Goal: Transaction & Acquisition: Register for event/course

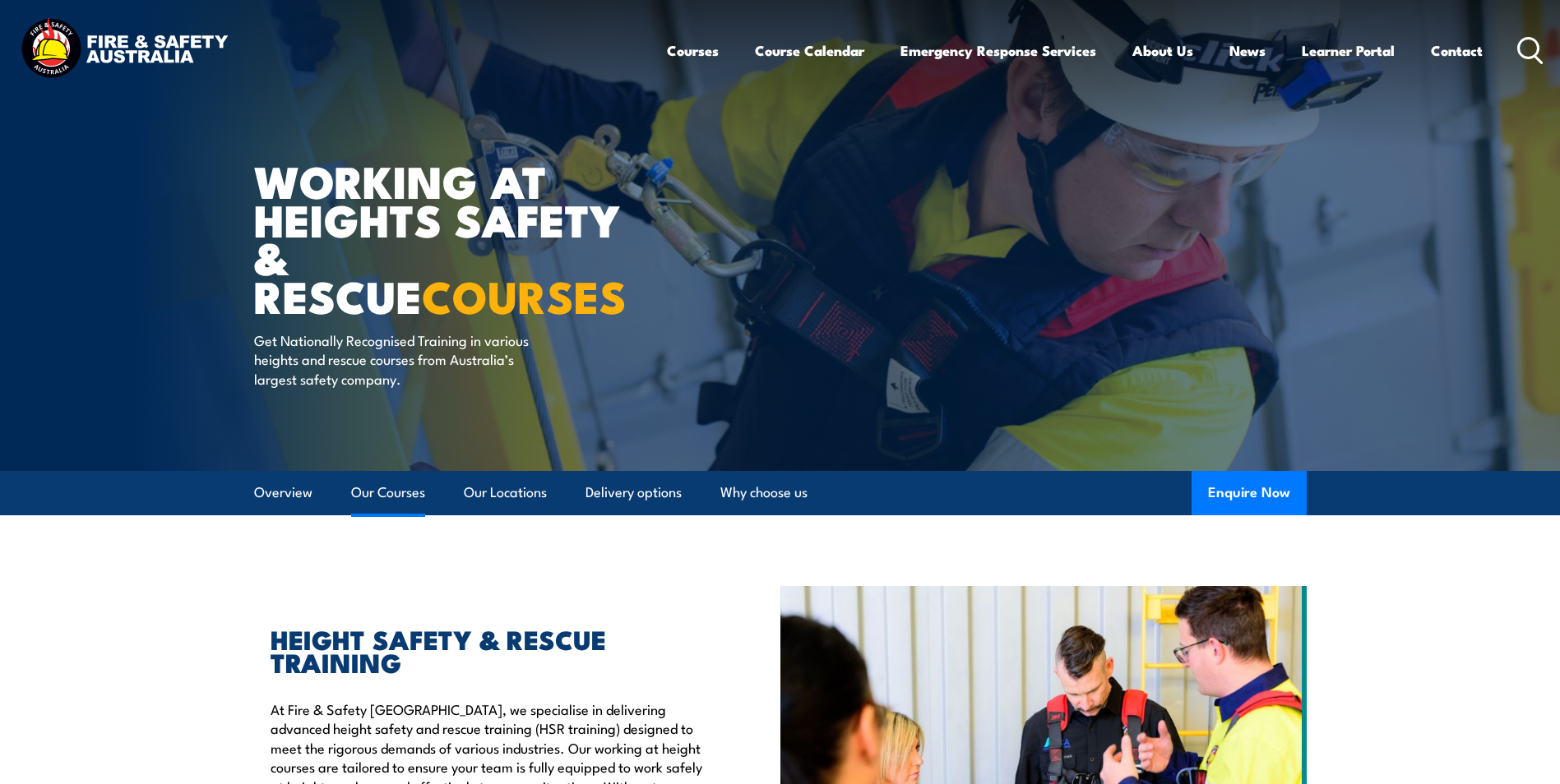
click at [388, 485] on link "Our Courses" at bounding box center [388, 493] width 74 height 43
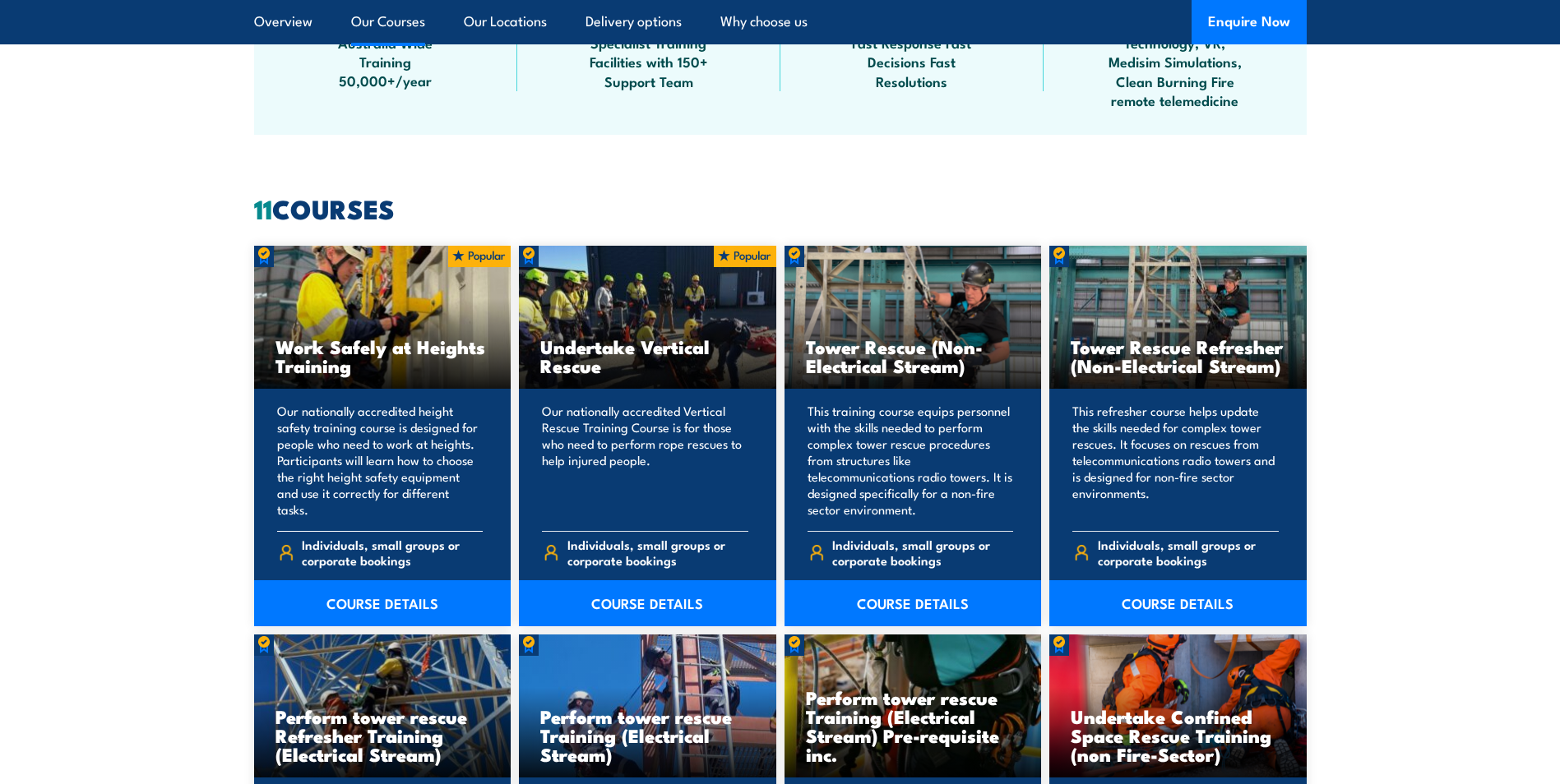
scroll to position [1247, 0]
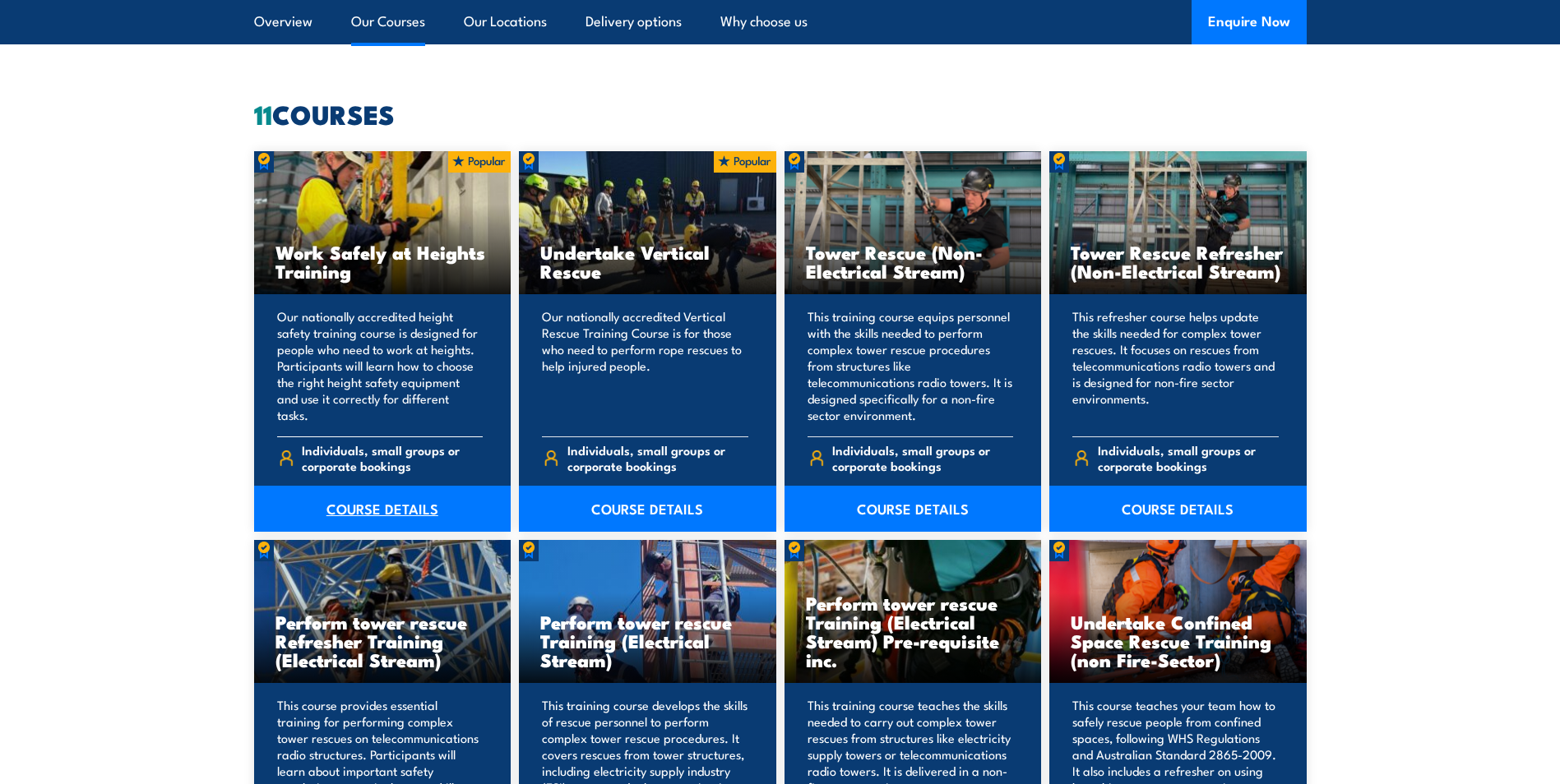
click at [392, 490] on link "COURSE DETAILS" at bounding box center [383, 508] width 257 height 46
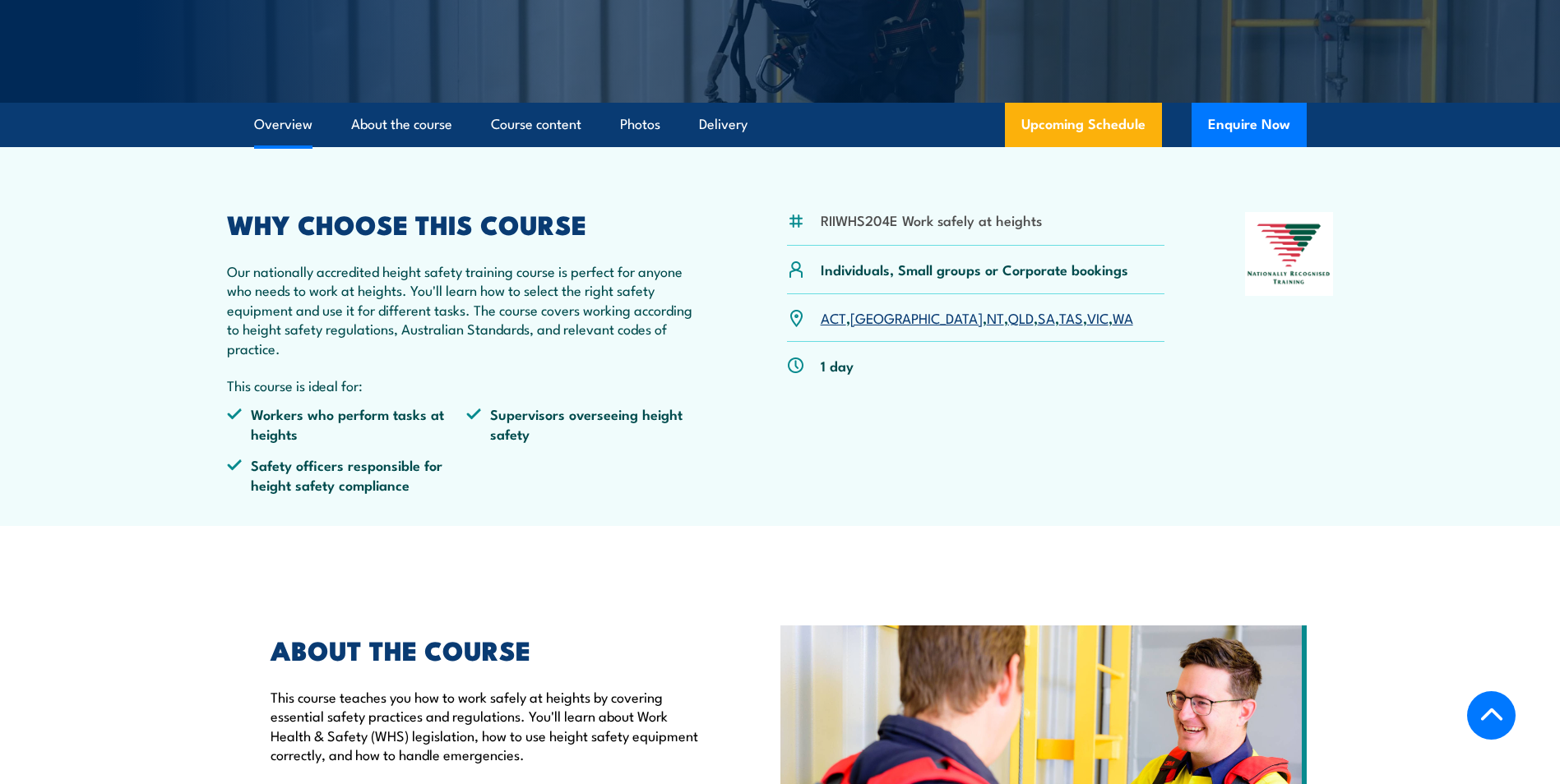
scroll to position [411, 0]
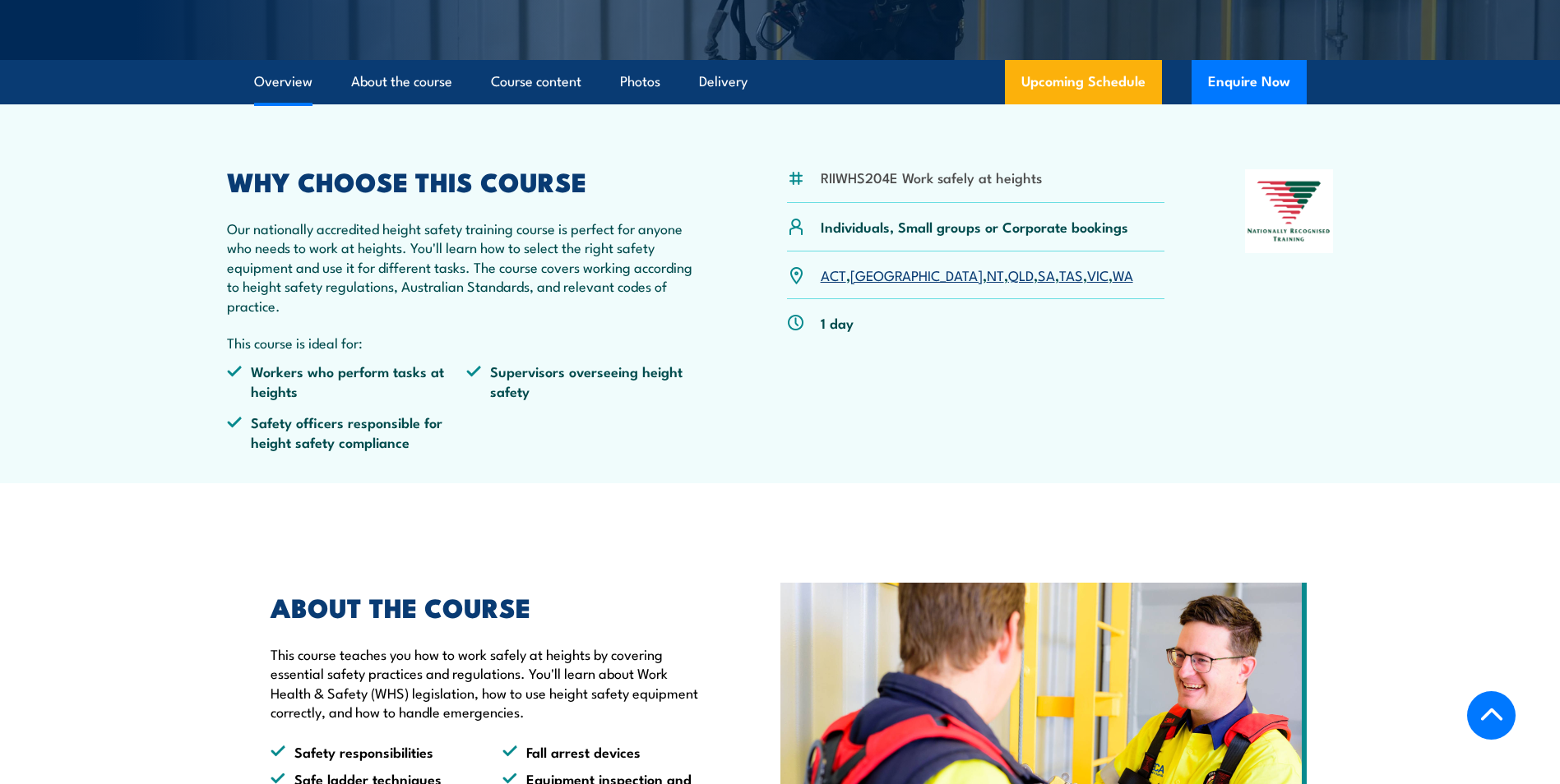
click at [1029, 274] on p "ACT , NSW , NT , QLD , SA , TAS , VIC , WA" at bounding box center [977, 274] width 313 height 19
click at [1087, 275] on link "VIC" at bounding box center [1098, 274] width 22 height 20
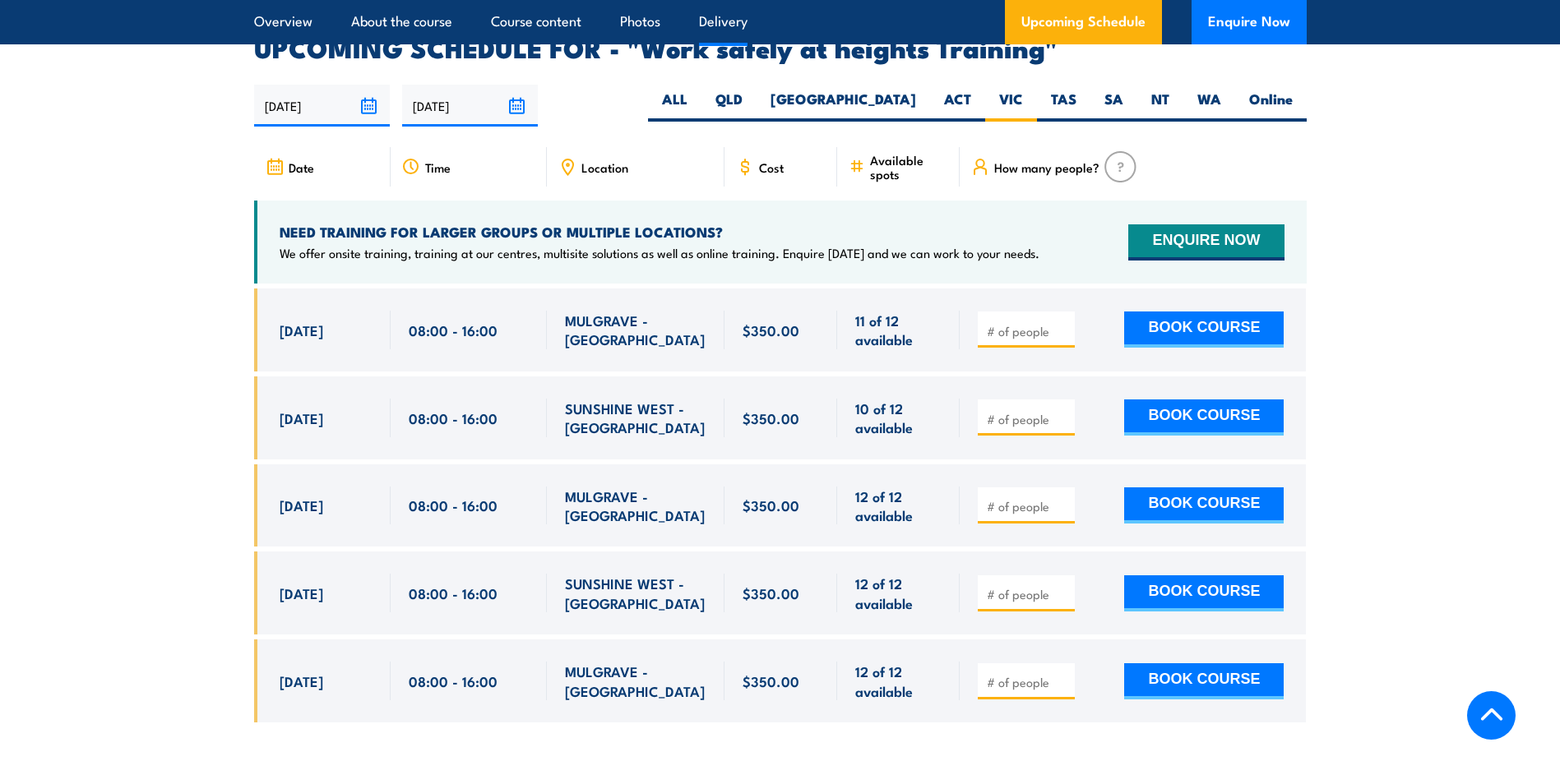
scroll to position [2616, 0]
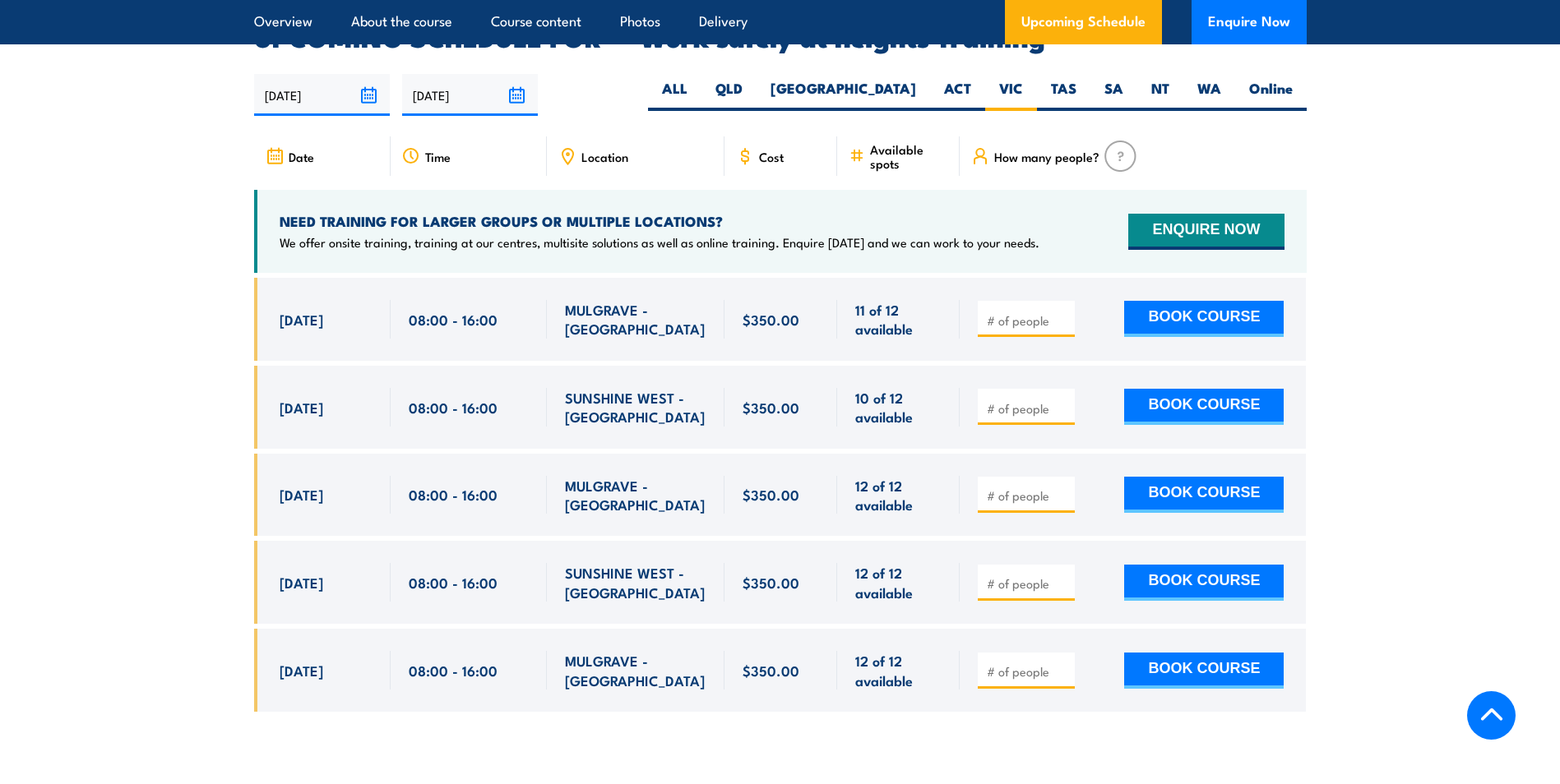
click at [1001, 401] on input "number" at bounding box center [1027, 409] width 82 height 17
type input "1"
click at [1143, 389] on button "BOOK COURSE" at bounding box center [1204, 407] width 160 height 37
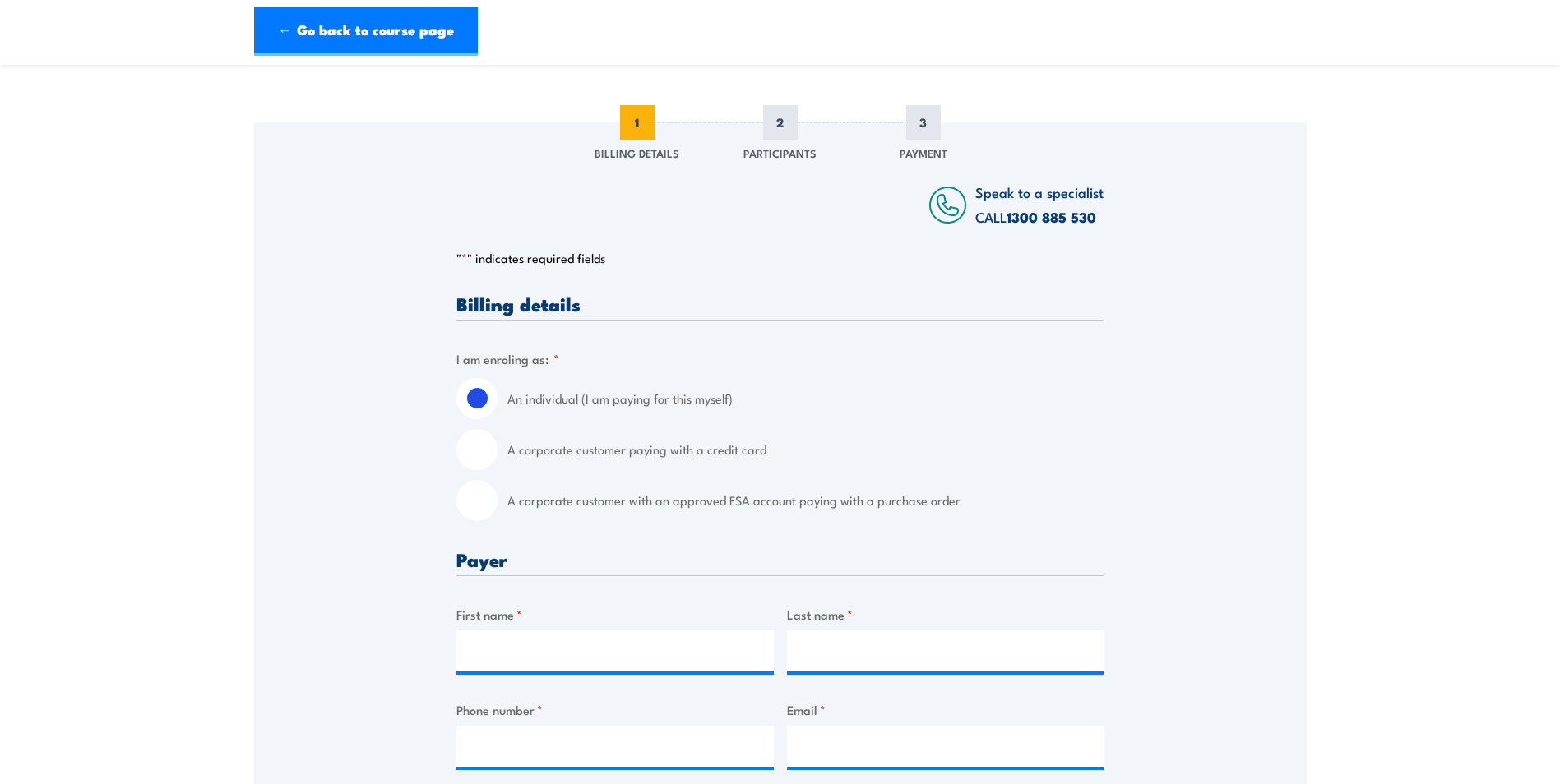
scroll to position [165, 0]
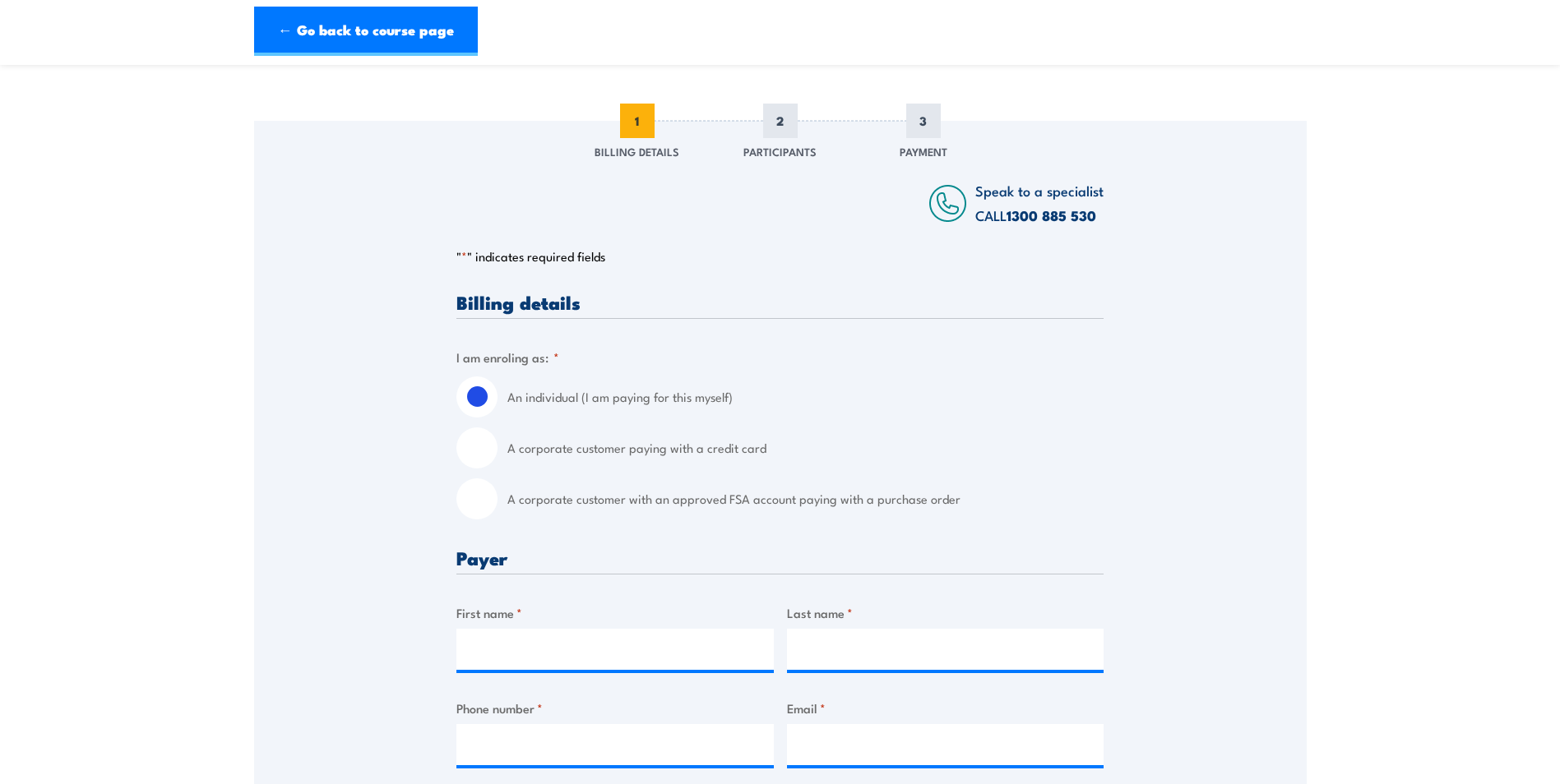
click at [483, 446] on input "A corporate customer paying with a credit card" at bounding box center [476, 447] width 41 height 41
radio input "true"
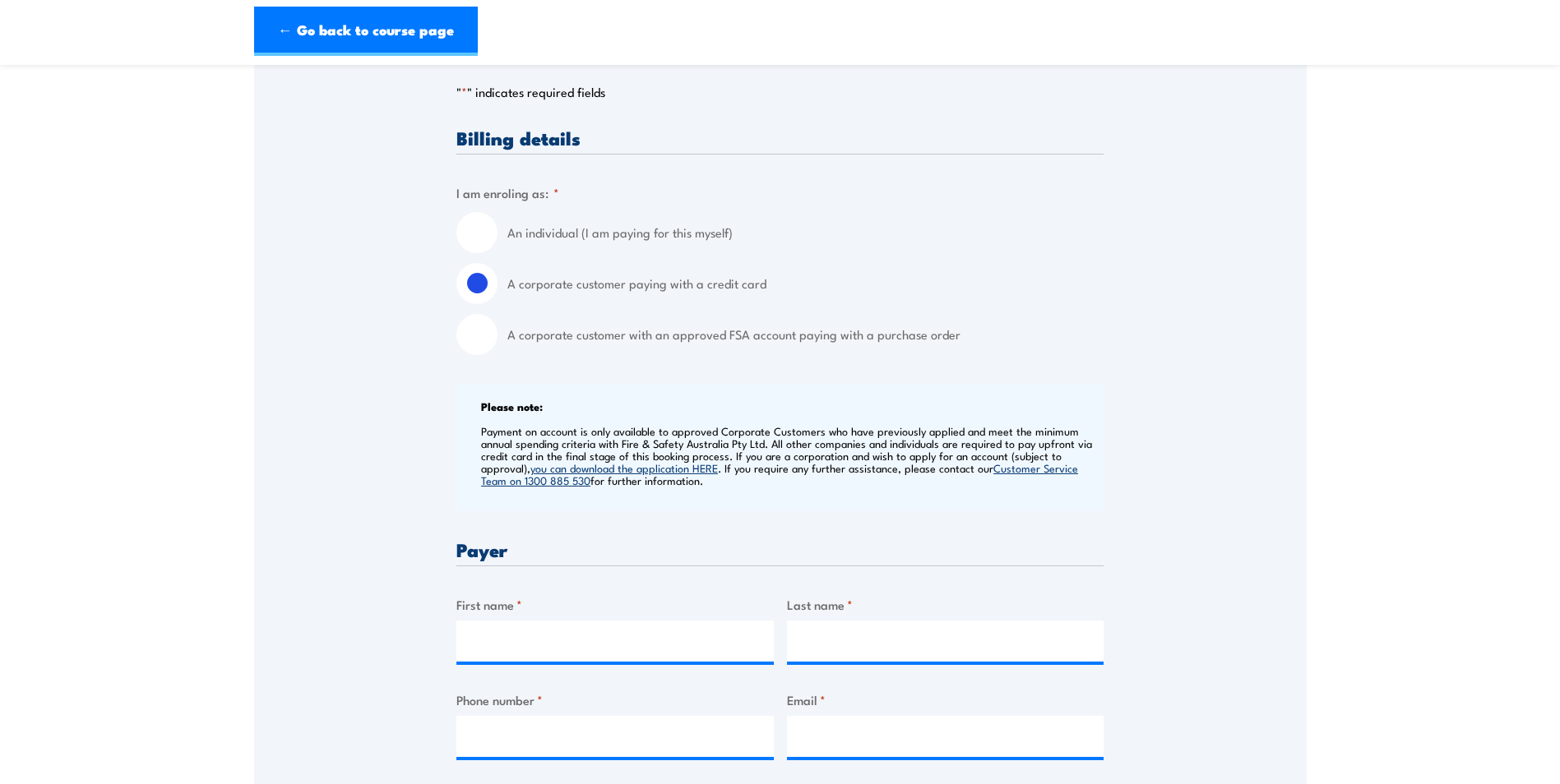
scroll to position [493, 0]
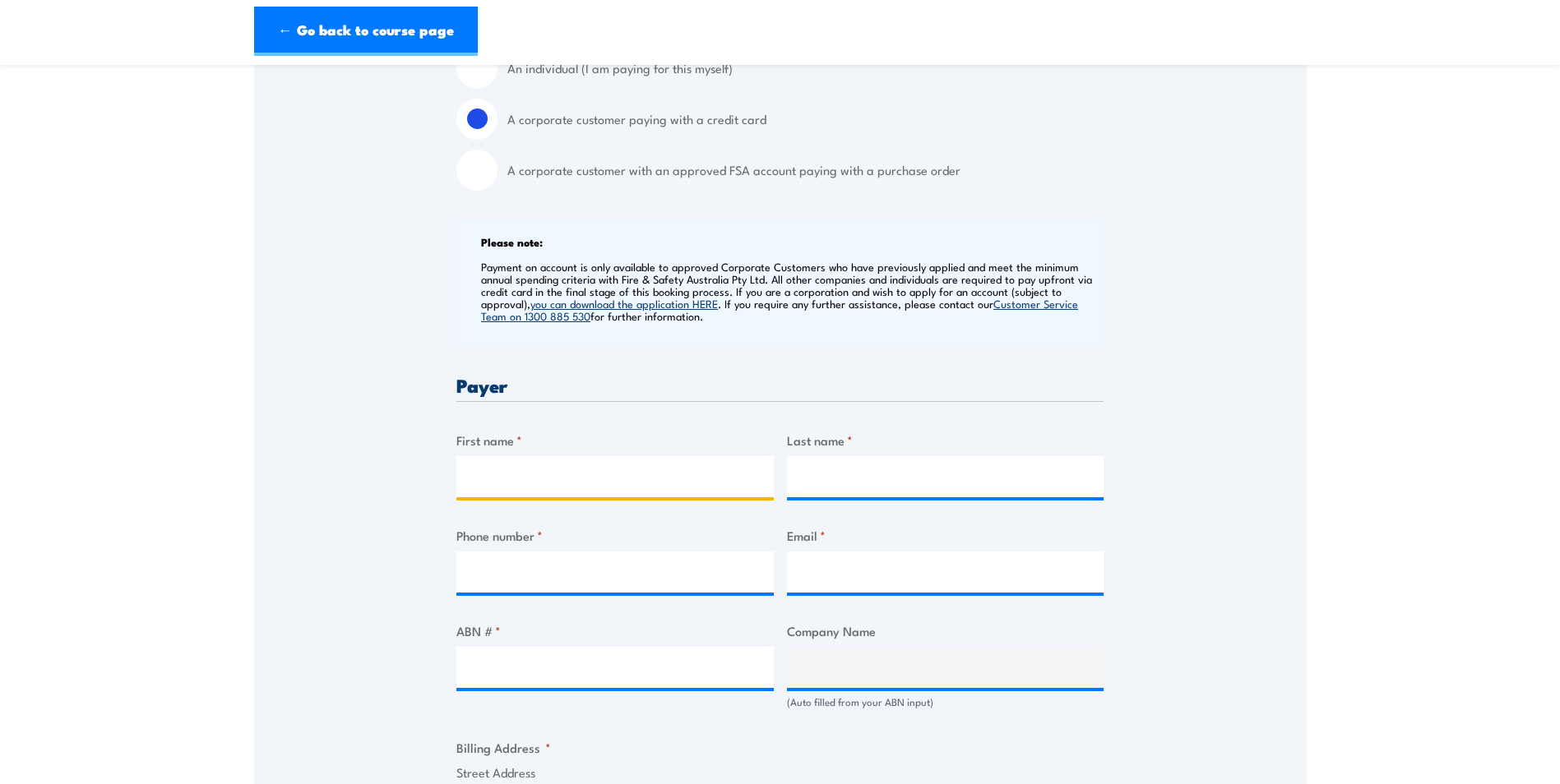
click at [523, 486] on input "First name *" at bounding box center [615, 476] width 318 height 41
type input "Renee"
type input "Allen"
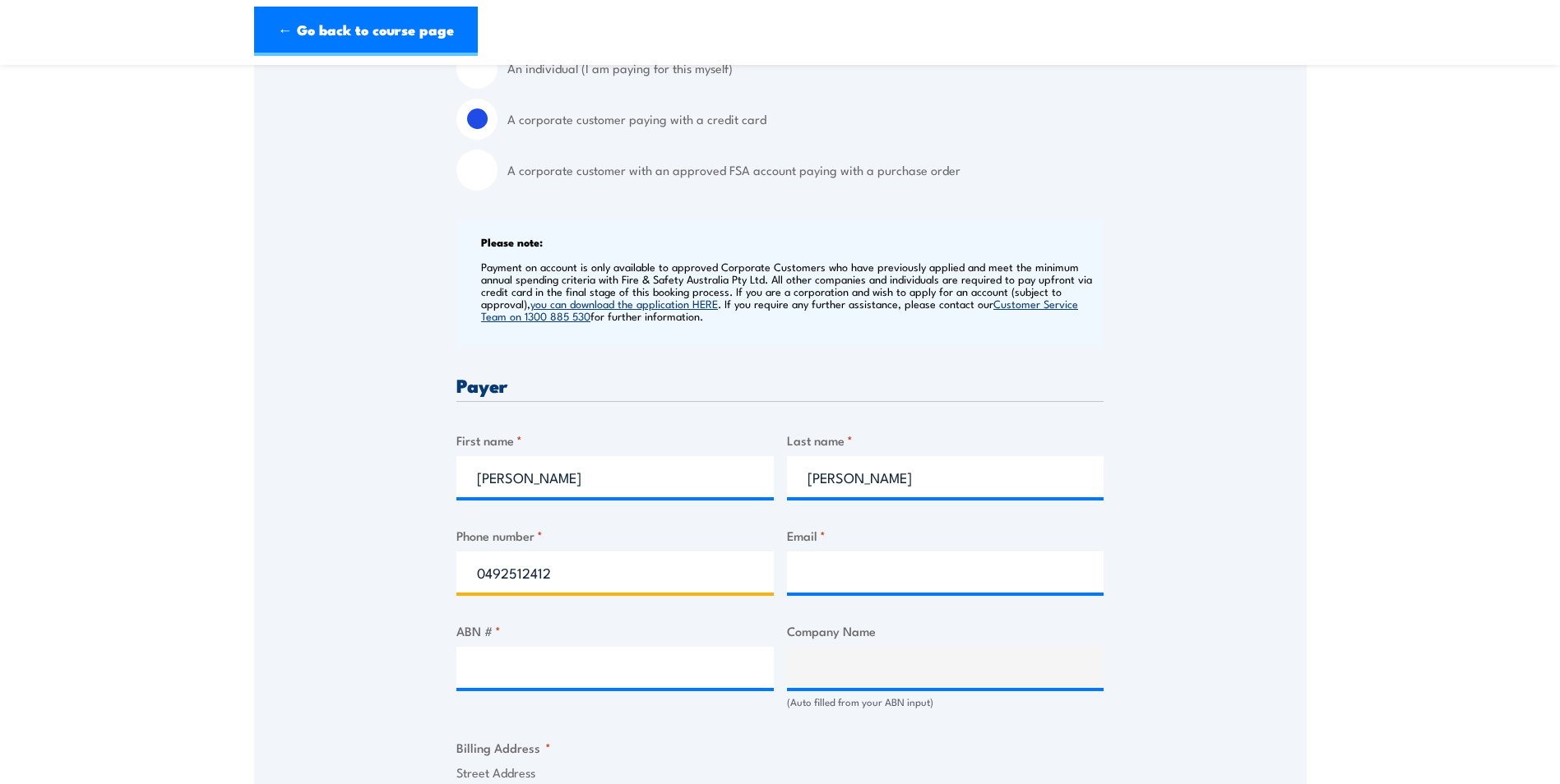
type input "0492512412"
type input "E"
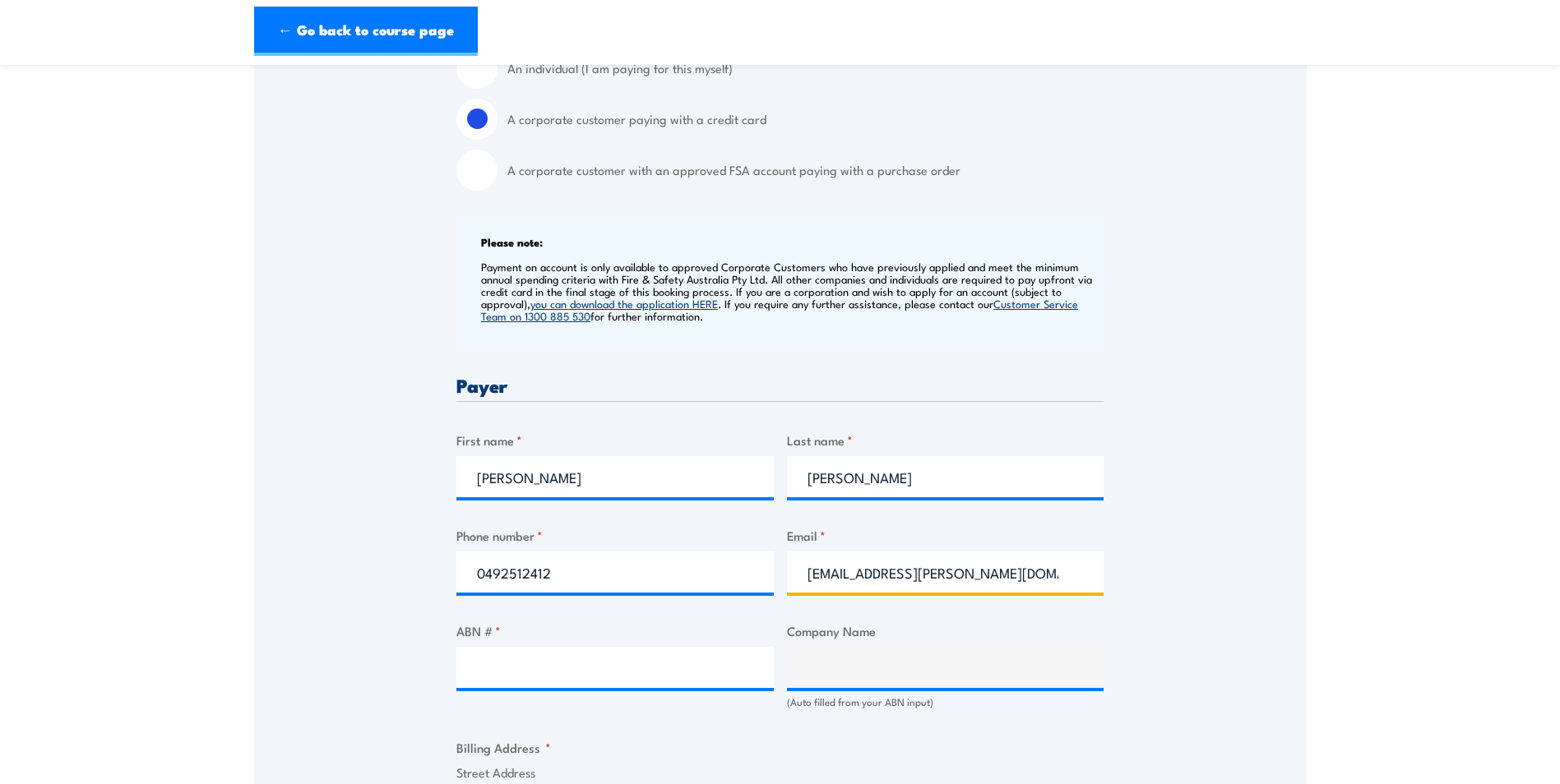
type input "engineering.admin@babcock.com.au"
click at [516, 658] on input "ABN # *" at bounding box center [615, 667] width 318 height 41
paste input "50 011 075 460"
type input "50 011 075 460"
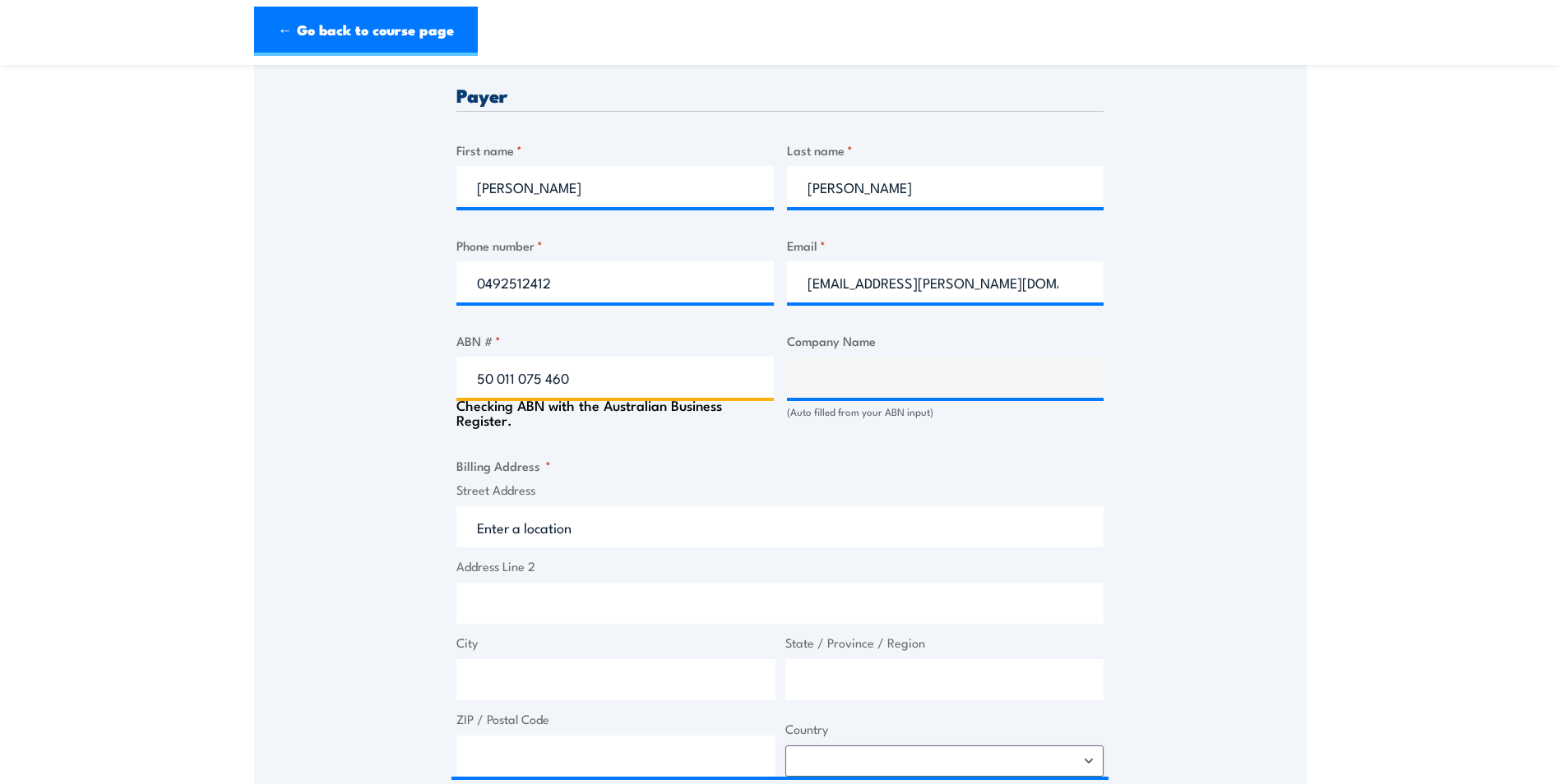
type input "BABCOCK MISSION CRITICAL SERVICES AUSTRALASIA PTY LTD"
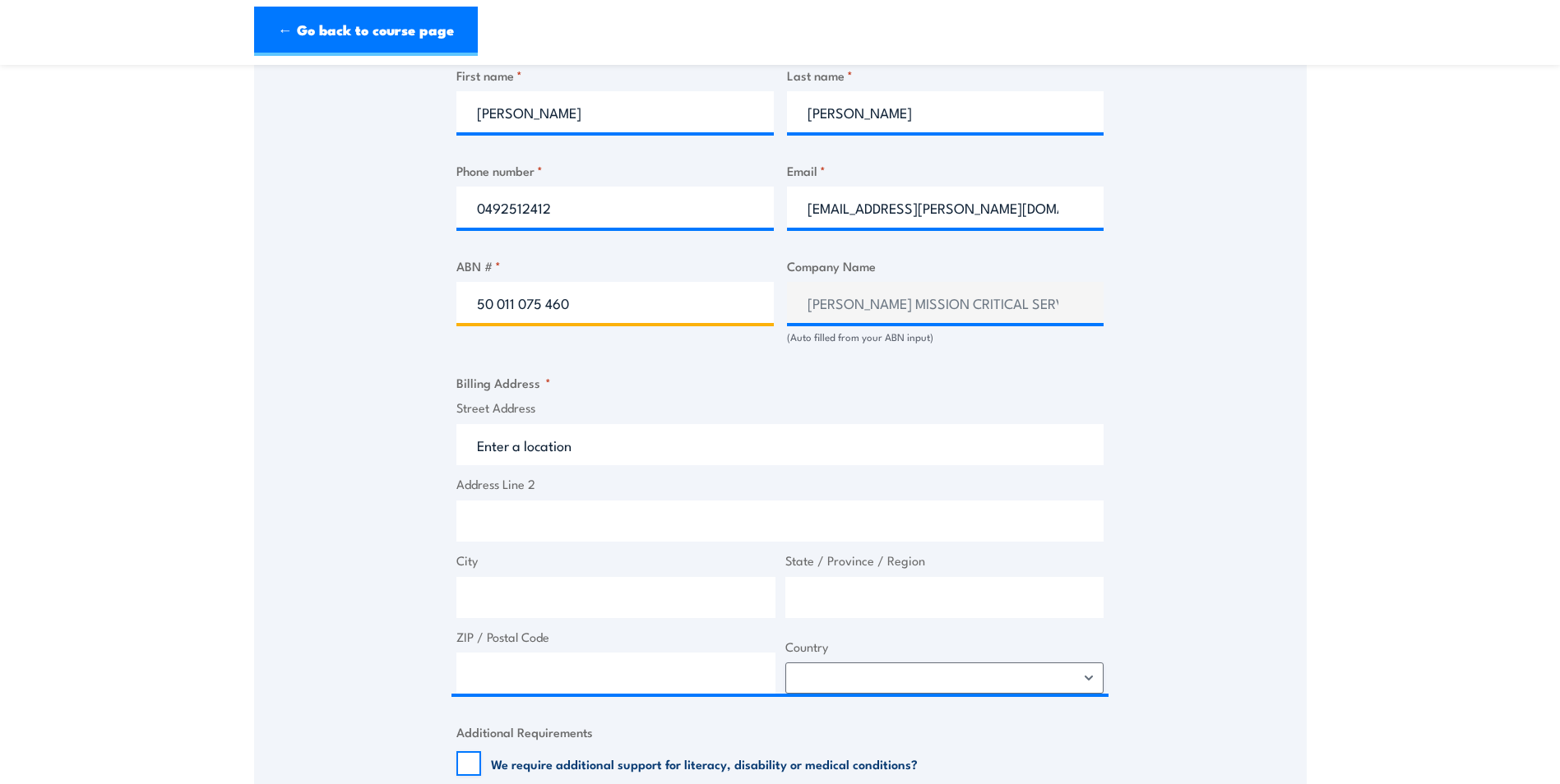
scroll to position [905, 0]
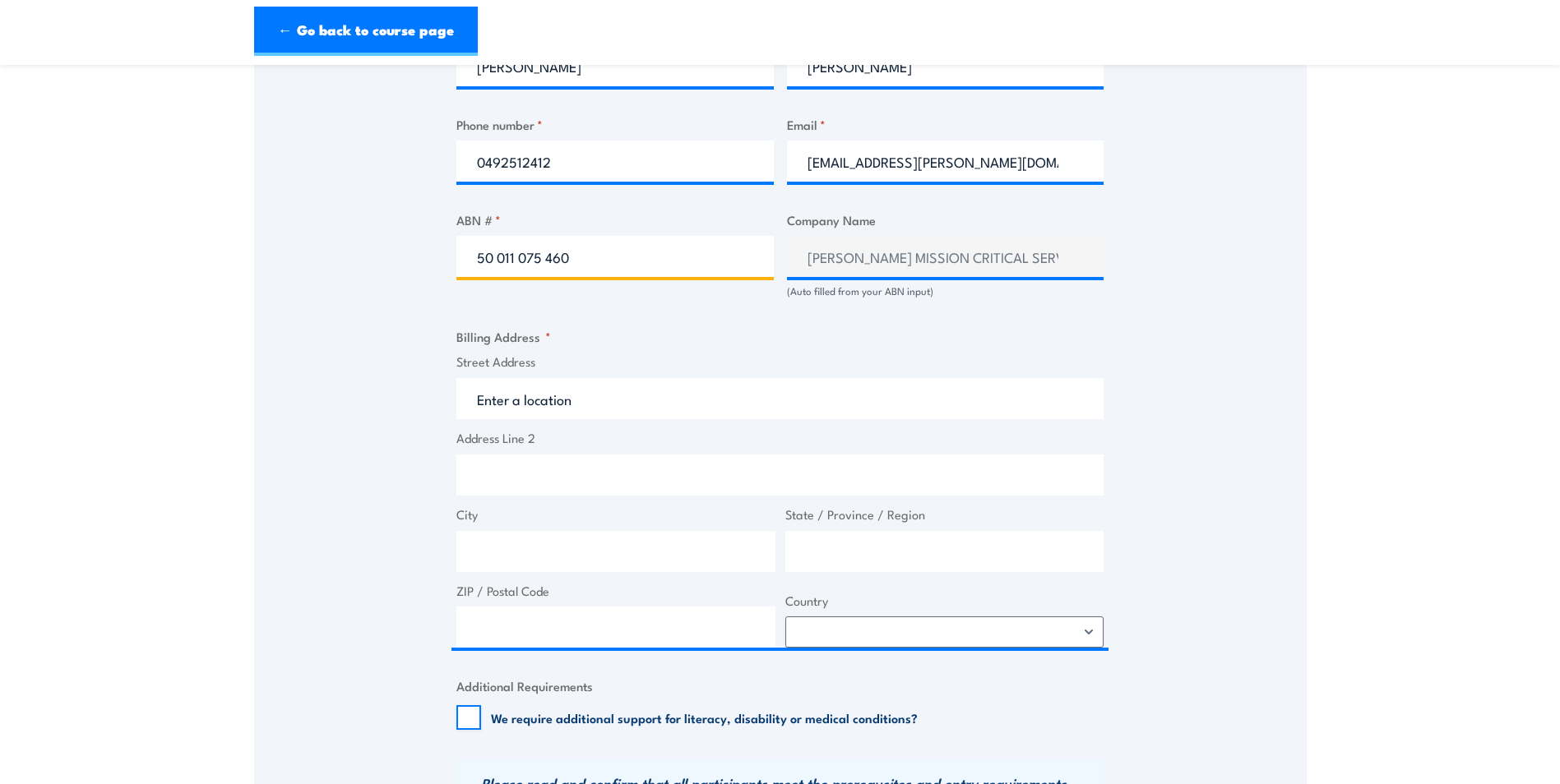
type input "50 011 075 460"
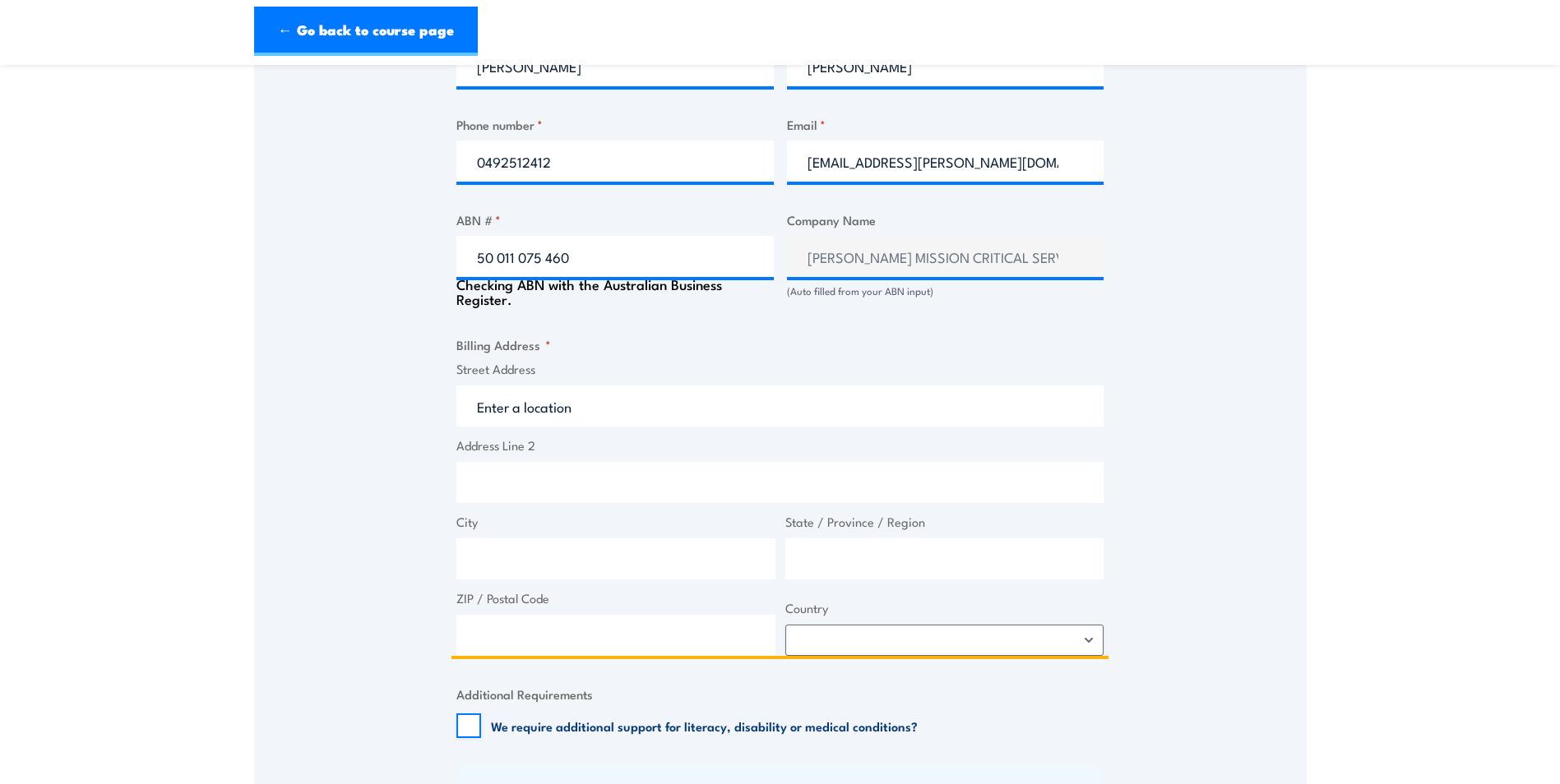
click at [520, 410] on input "Street Address" at bounding box center [780, 406] width 647 height 41
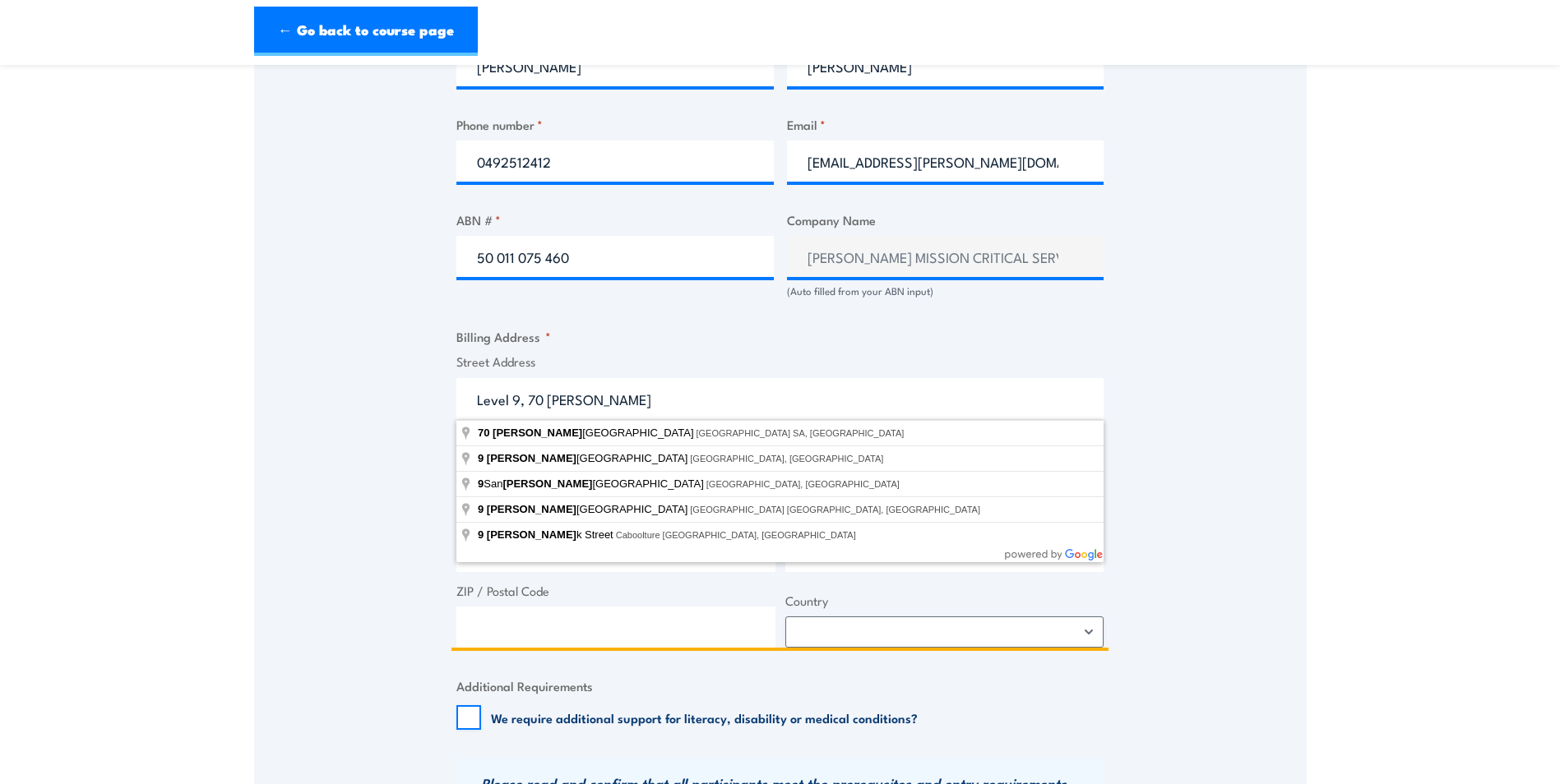
type input "70 Franklin Street, Adelaide SA, Australia"
type input "70 Franklin St"
type input "Adelaide"
type input "South Australia"
type input "5000"
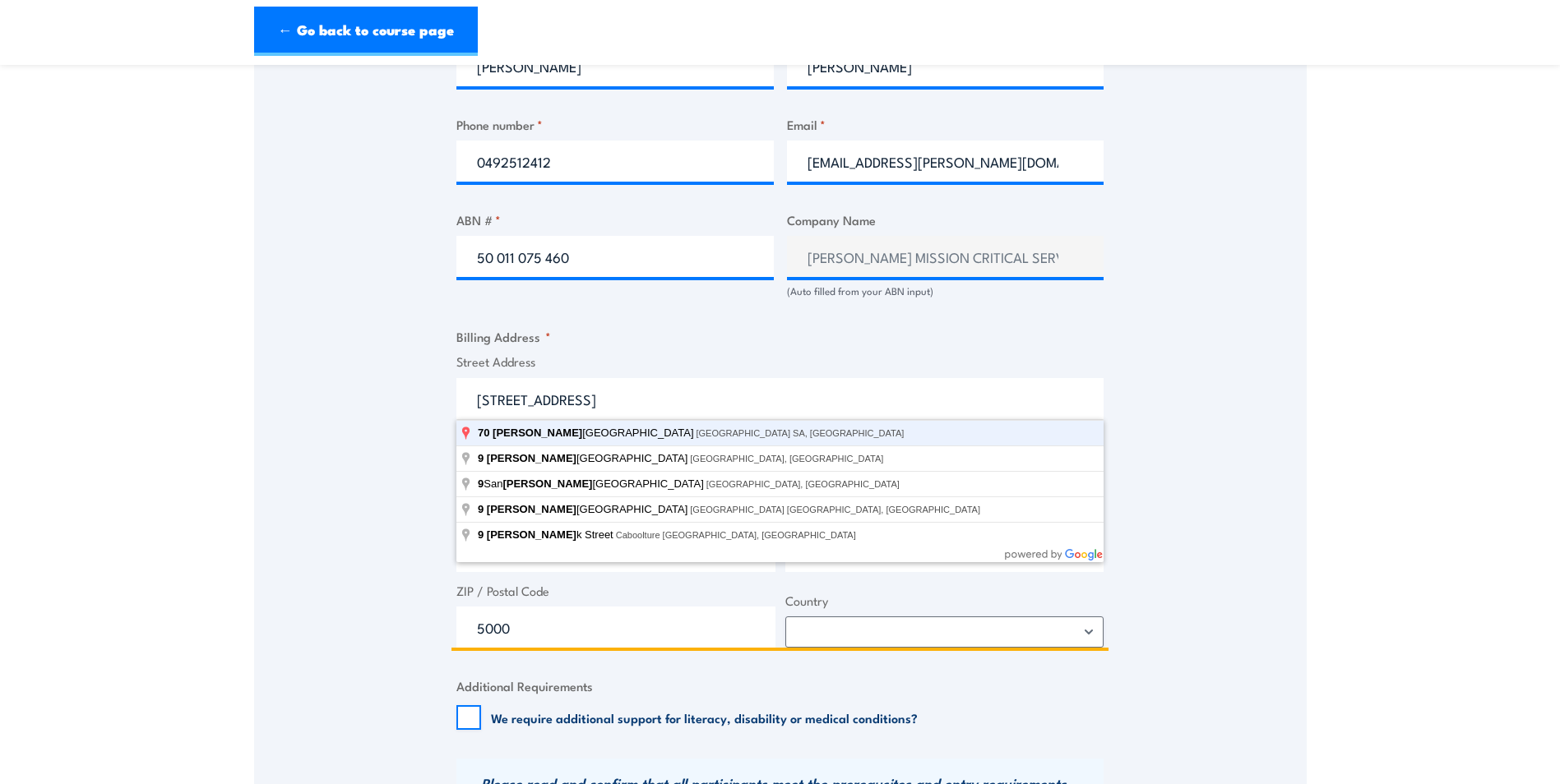
select select "Australia"
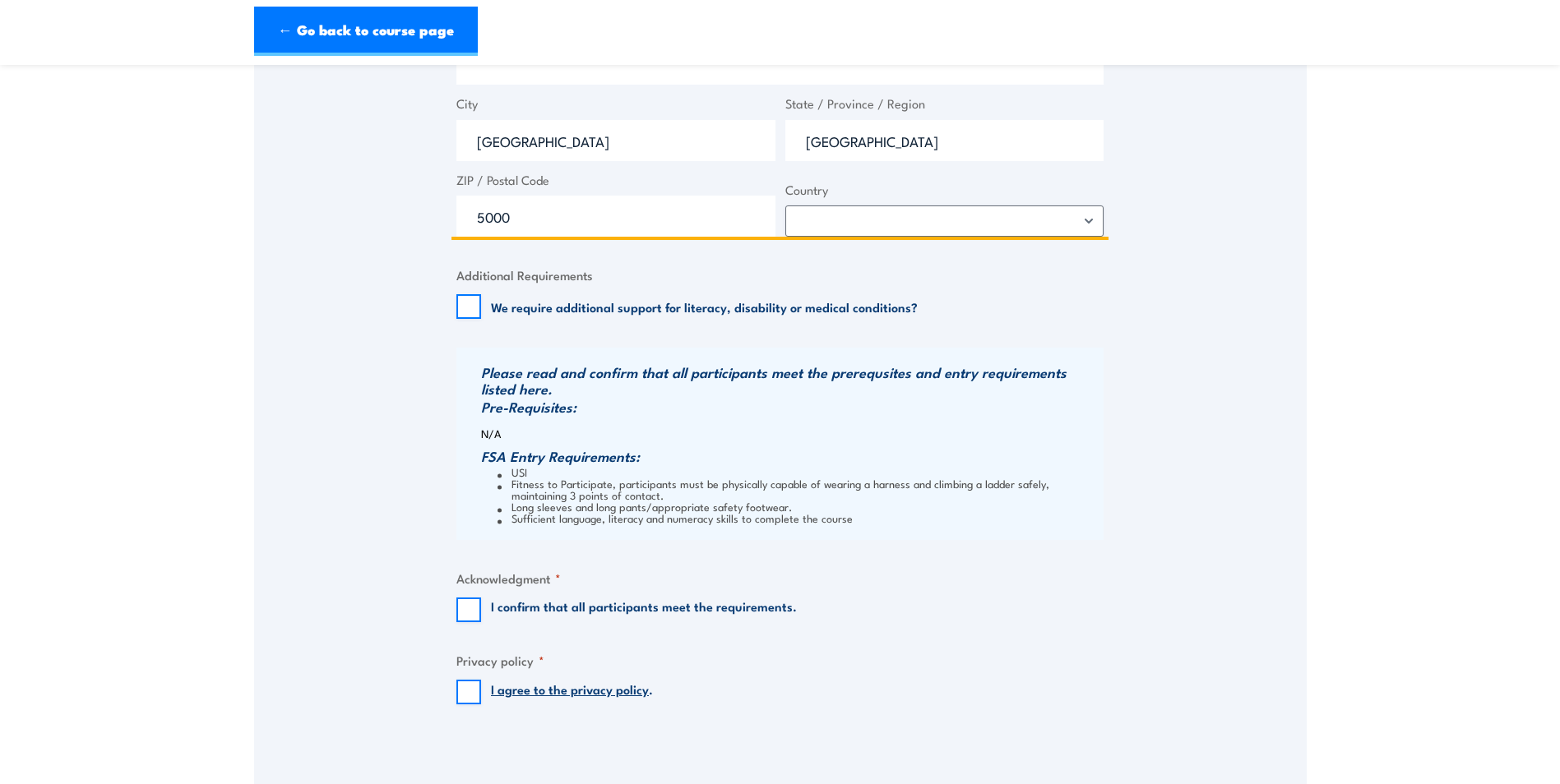
scroll to position [1398, 0]
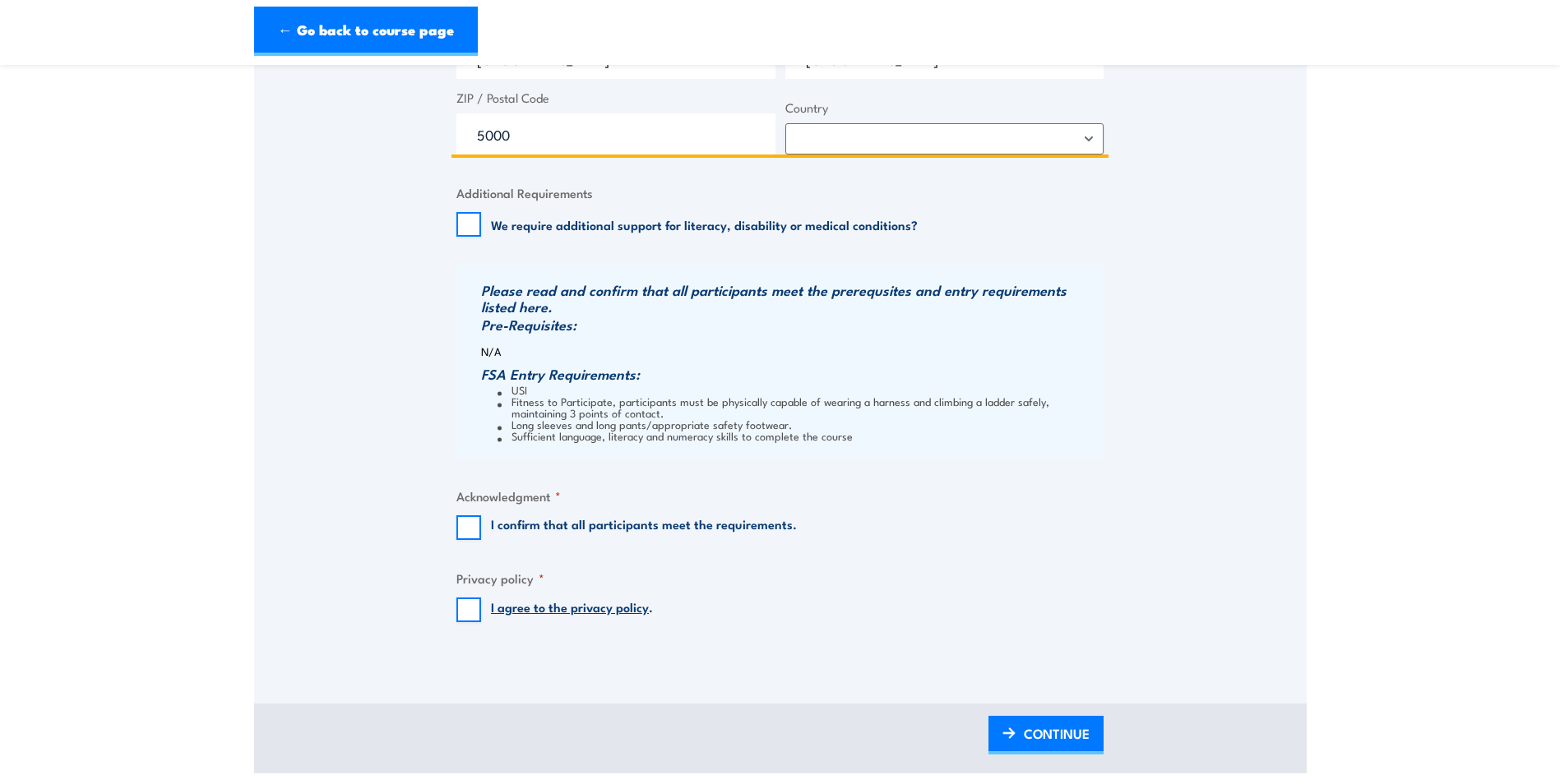
type input "70 Franklin St"
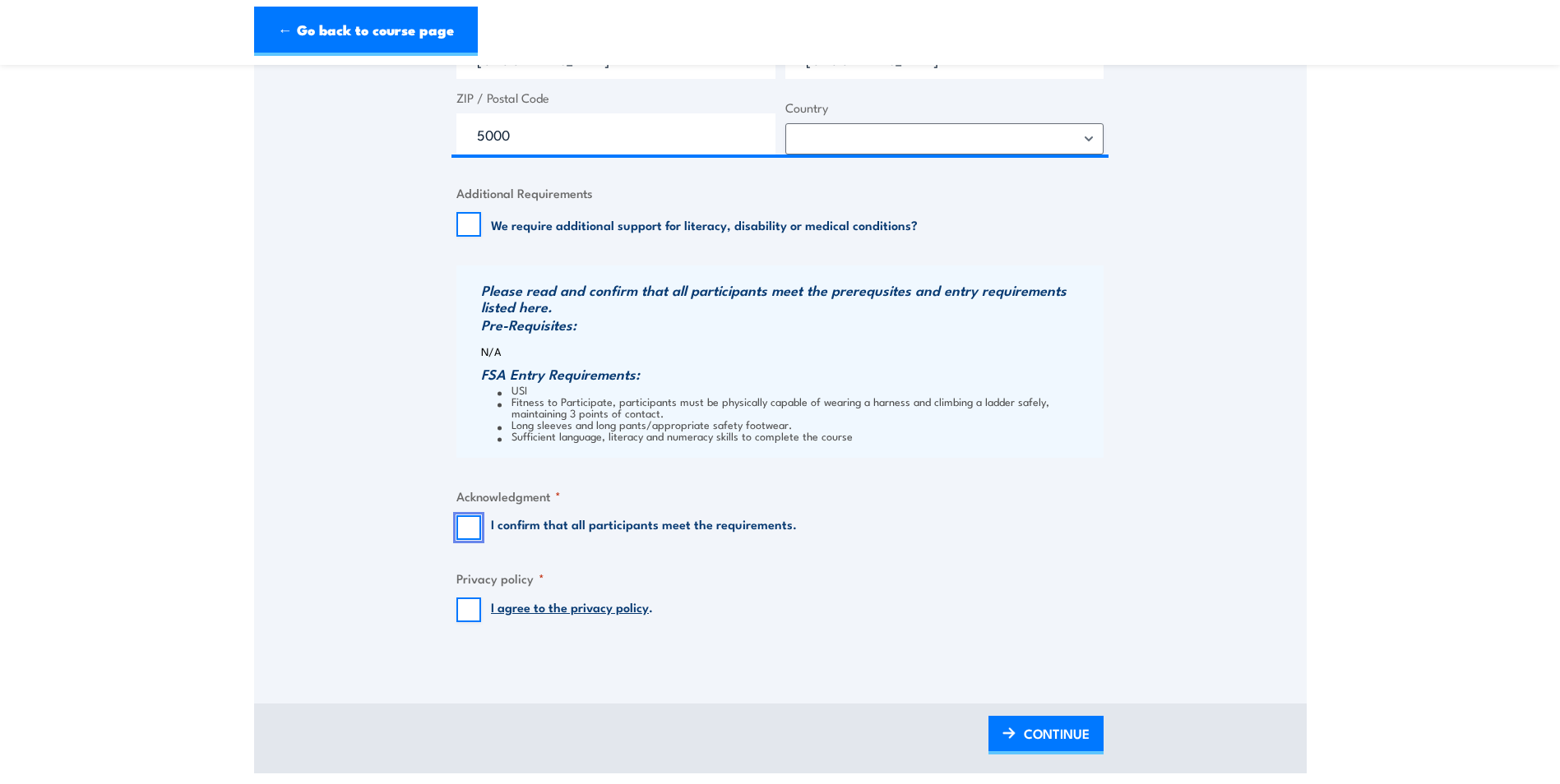
click at [457, 525] on input "I confirm that all participants meet the requirements." at bounding box center [469, 528] width 25 height 25
checkbox input "true"
click at [466, 612] on input "I agree to the privacy policy ." at bounding box center [469, 610] width 25 height 25
checkbox input "true"
click at [1062, 743] on span "CONTINUE" at bounding box center [1056, 733] width 66 height 43
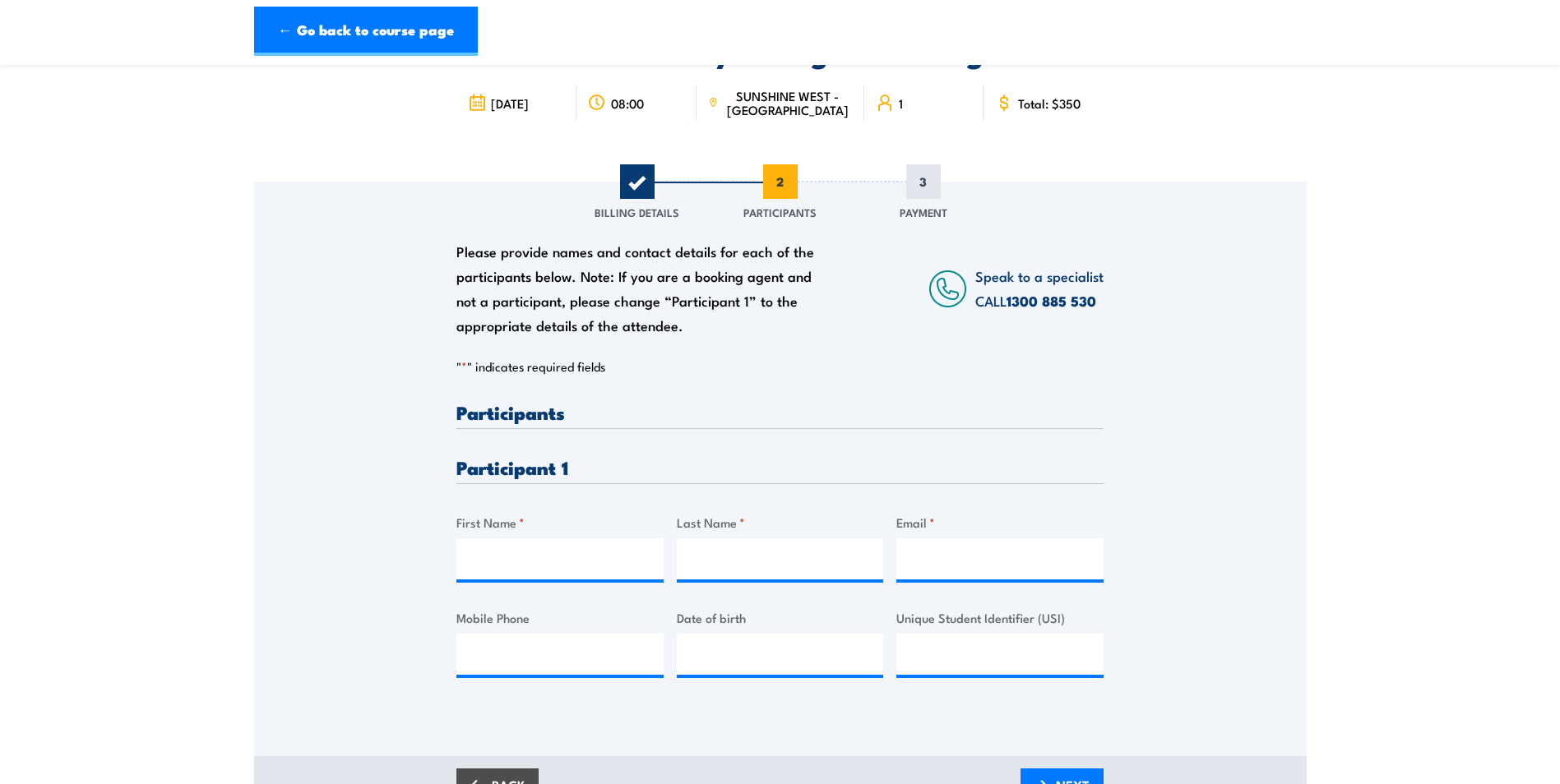
scroll to position [165, 0]
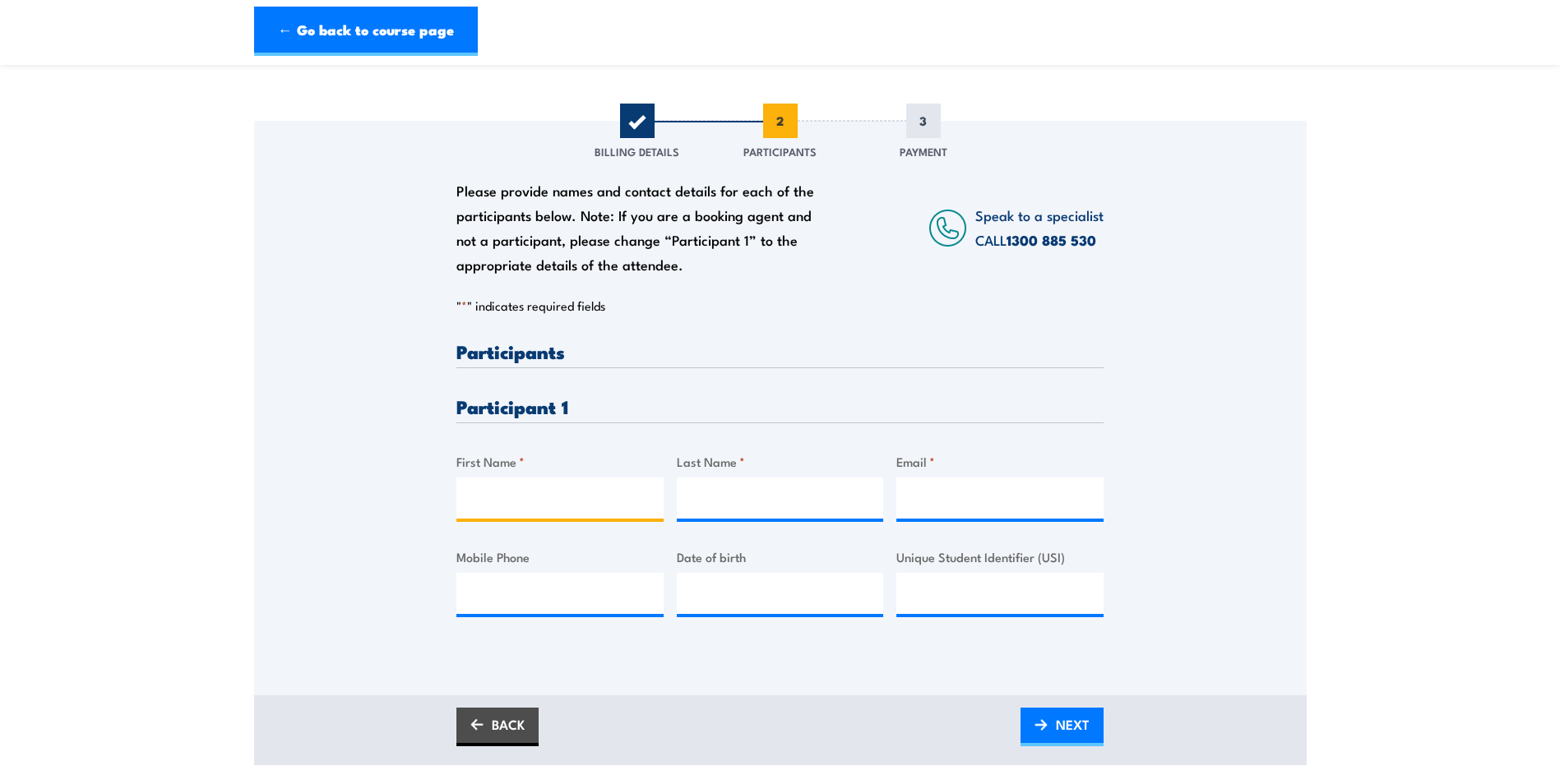
click at [501, 510] on input "First Name *" at bounding box center [560, 497] width 207 height 41
type input "Jamie"
type input "McMartin"
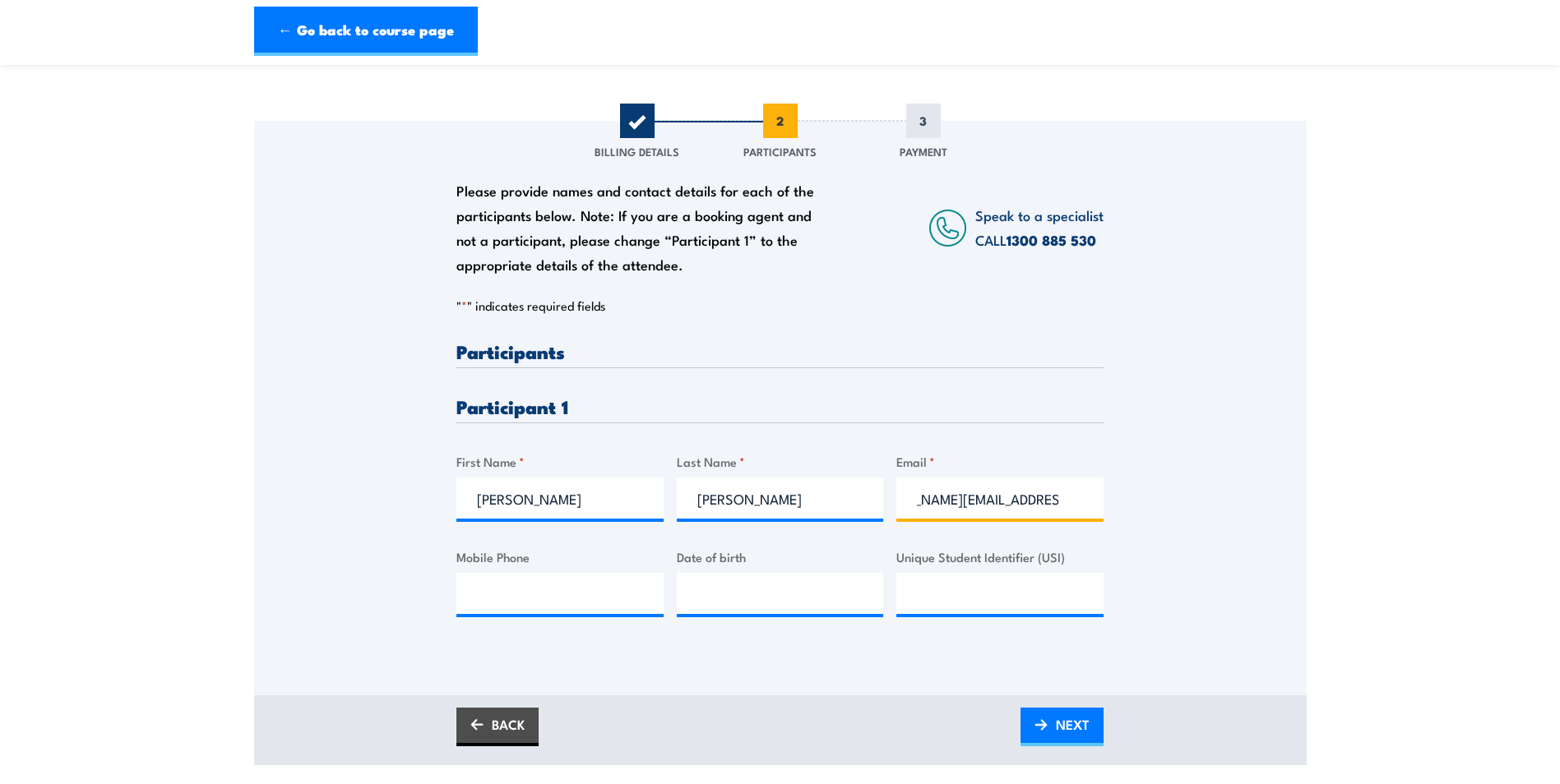
scroll to position [0, 66]
type input "Jamie.McMartin@babcock.com.au"
click at [530, 583] on input "Mobile Phone" at bounding box center [560, 593] width 207 height 41
paste input "0448 227 780"
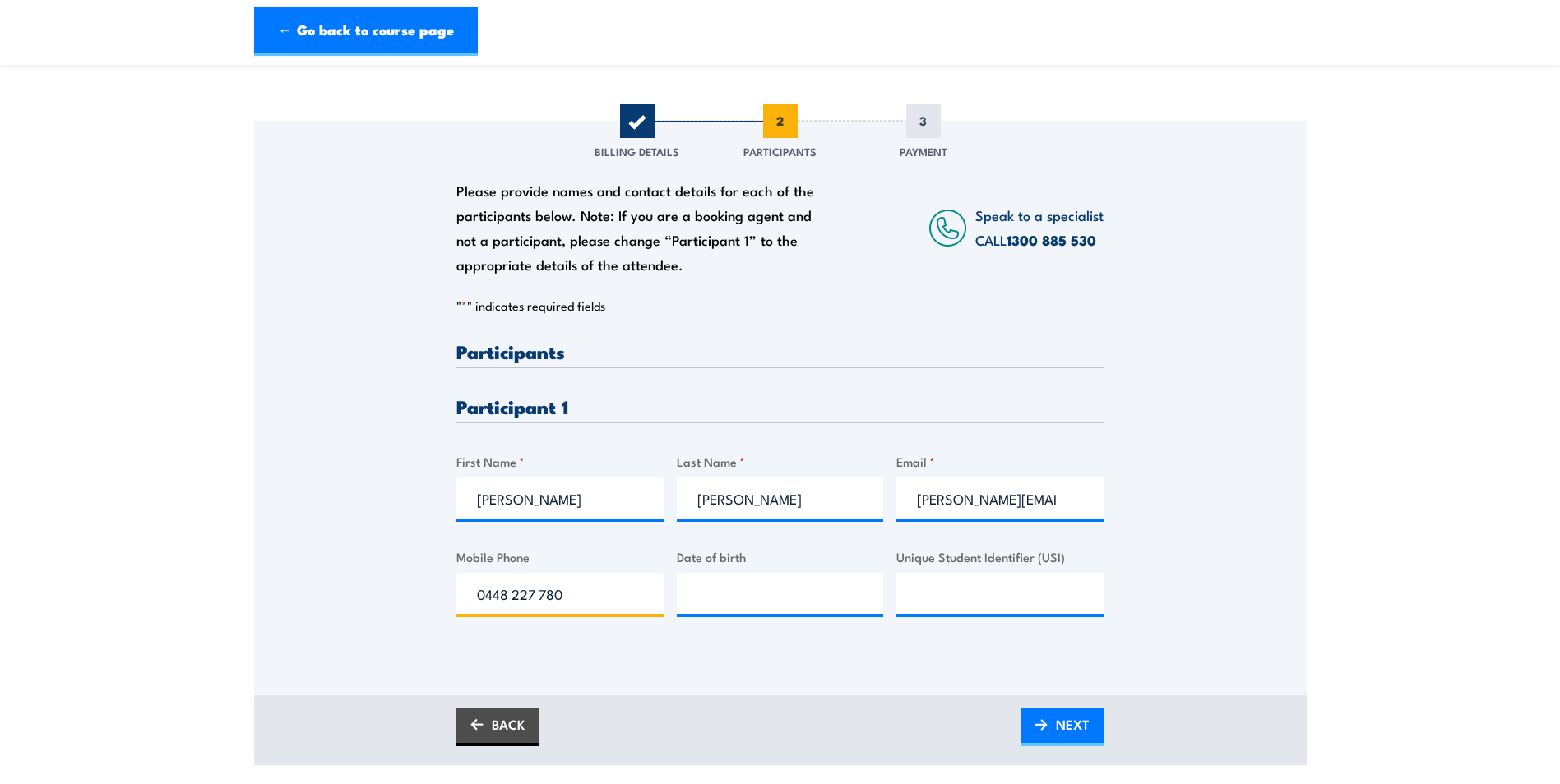
type input "0448 227 780"
type input "__/__/____"
click at [695, 597] on input "__/__/____" at bounding box center [780, 593] width 207 height 41
paste input "40/11/971"
click at [695, 597] on input "40/11/971_" at bounding box center [780, 593] width 207 height 41
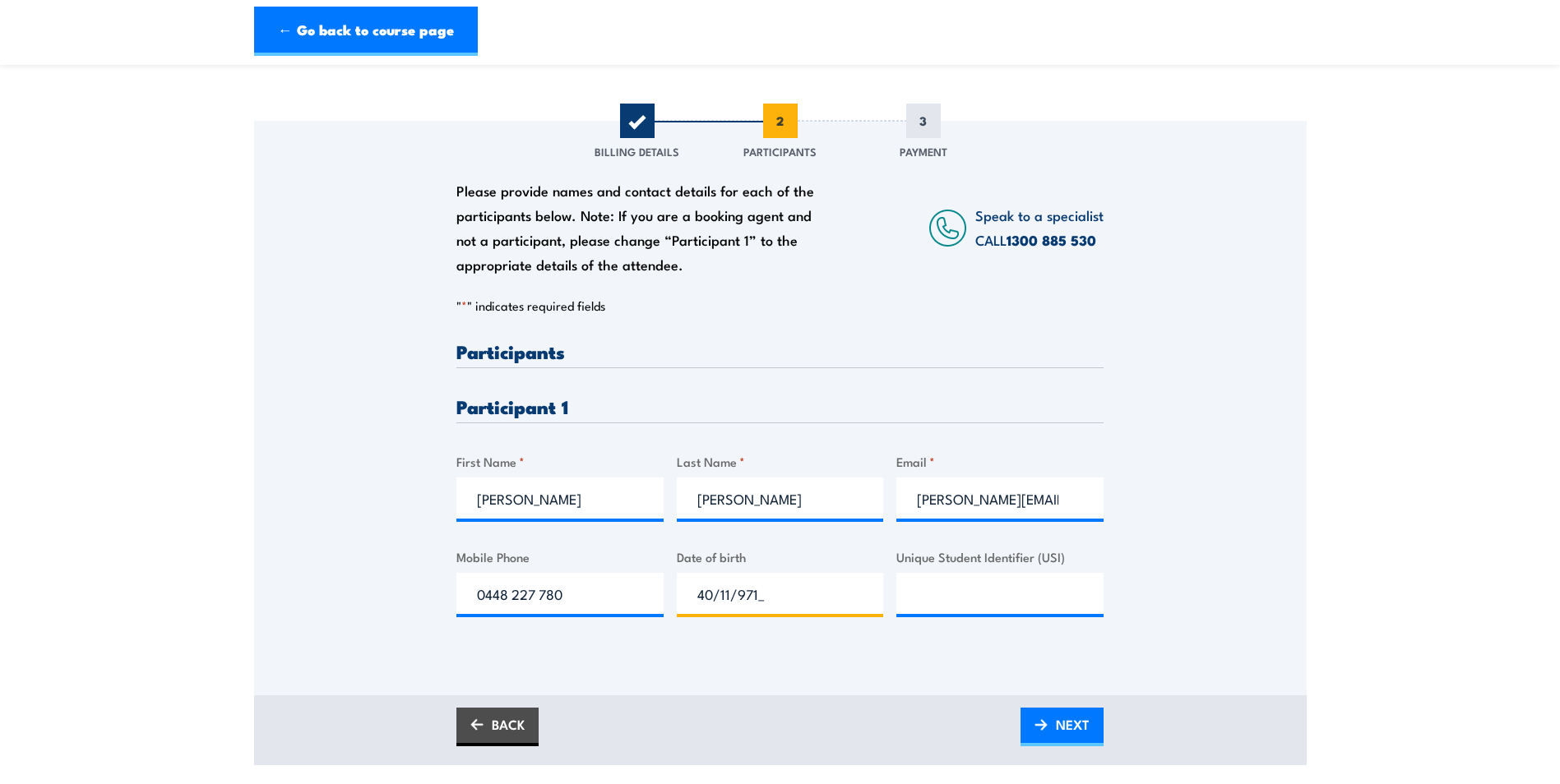
click at [818, 595] on input "40/11/971_" at bounding box center [780, 593] width 207 height 41
drag, startPoint x: 764, startPoint y: 599, endPoint x: 552, endPoint y: 599, distance: 212.0
click at [552, 599] on div "Please provide names and contact details for each of the participants below. No…" at bounding box center [780, 492] width 647 height 301
type input "04/01/1971"
click at [937, 595] on input "Unique Student Identifier (USI)" at bounding box center [1000, 593] width 207 height 41
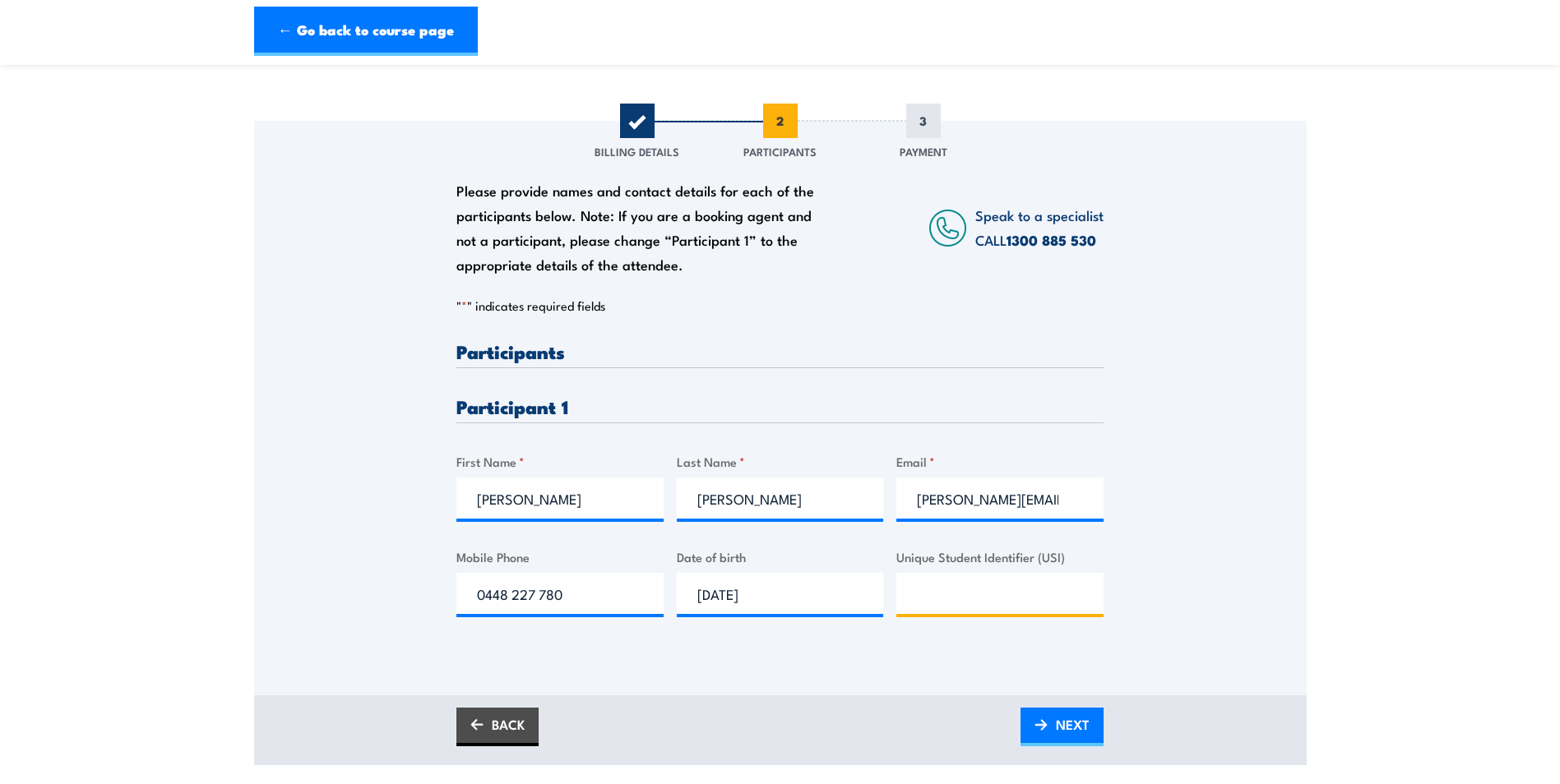
paste input "MCHJE2Z7Z8"
type input "MCHJE2Z7Z8"
click at [1069, 733] on span "NEXT" at bounding box center [1073, 724] width 34 height 43
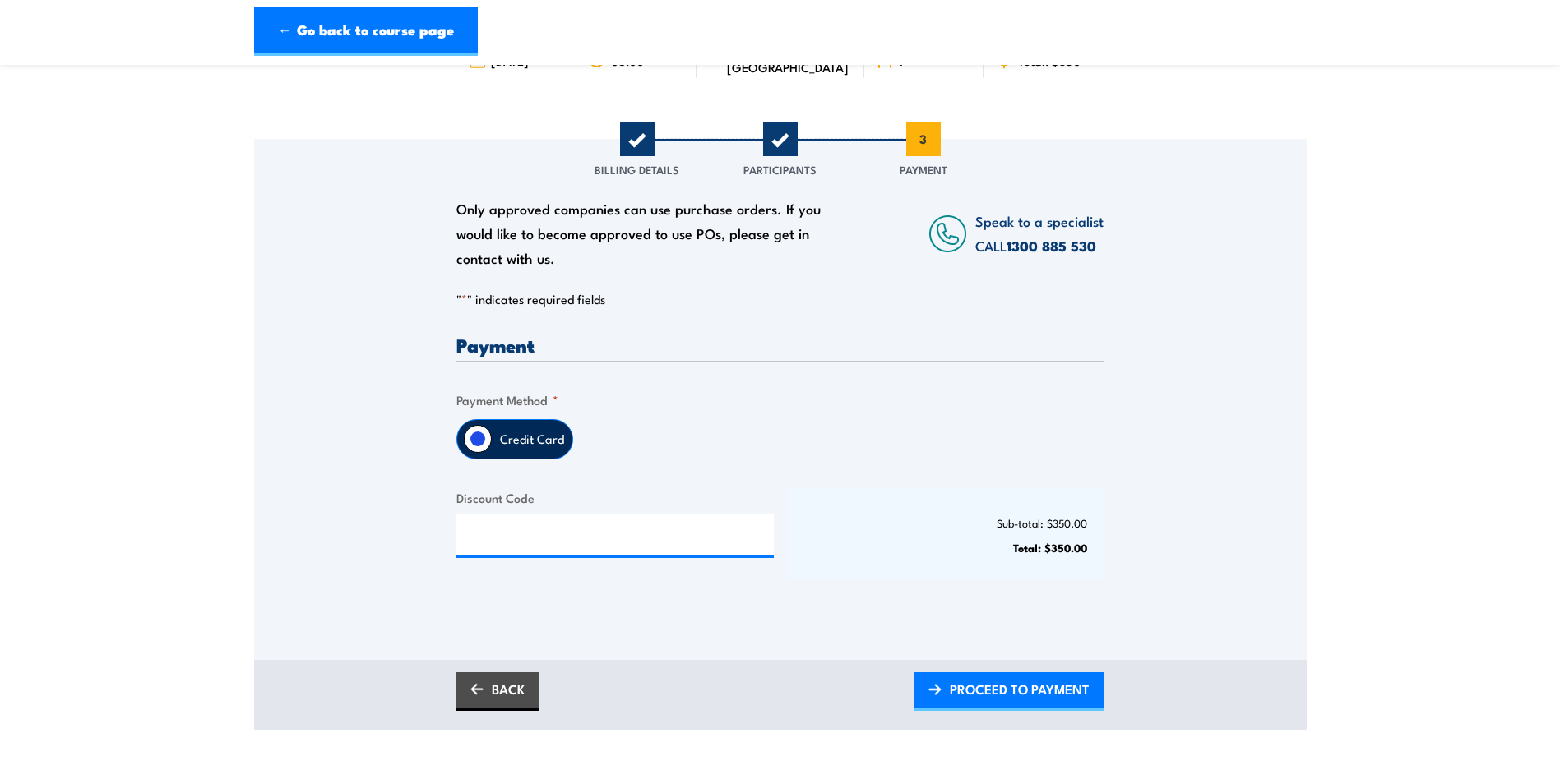
scroll to position [247, 0]
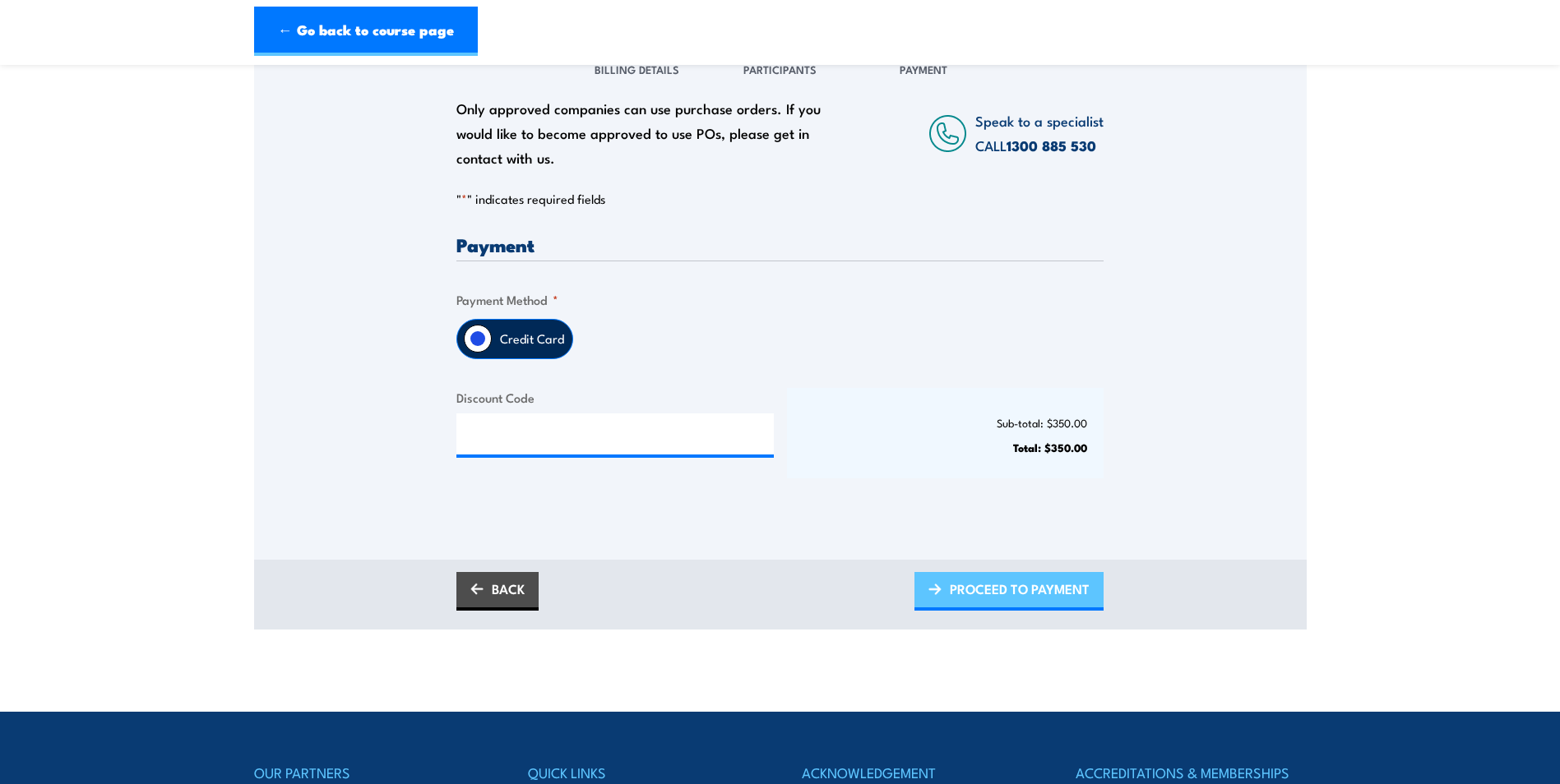
click at [999, 591] on span "PROCEED TO PAYMENT" at bounding box center [1019, 589] width 140 height 43
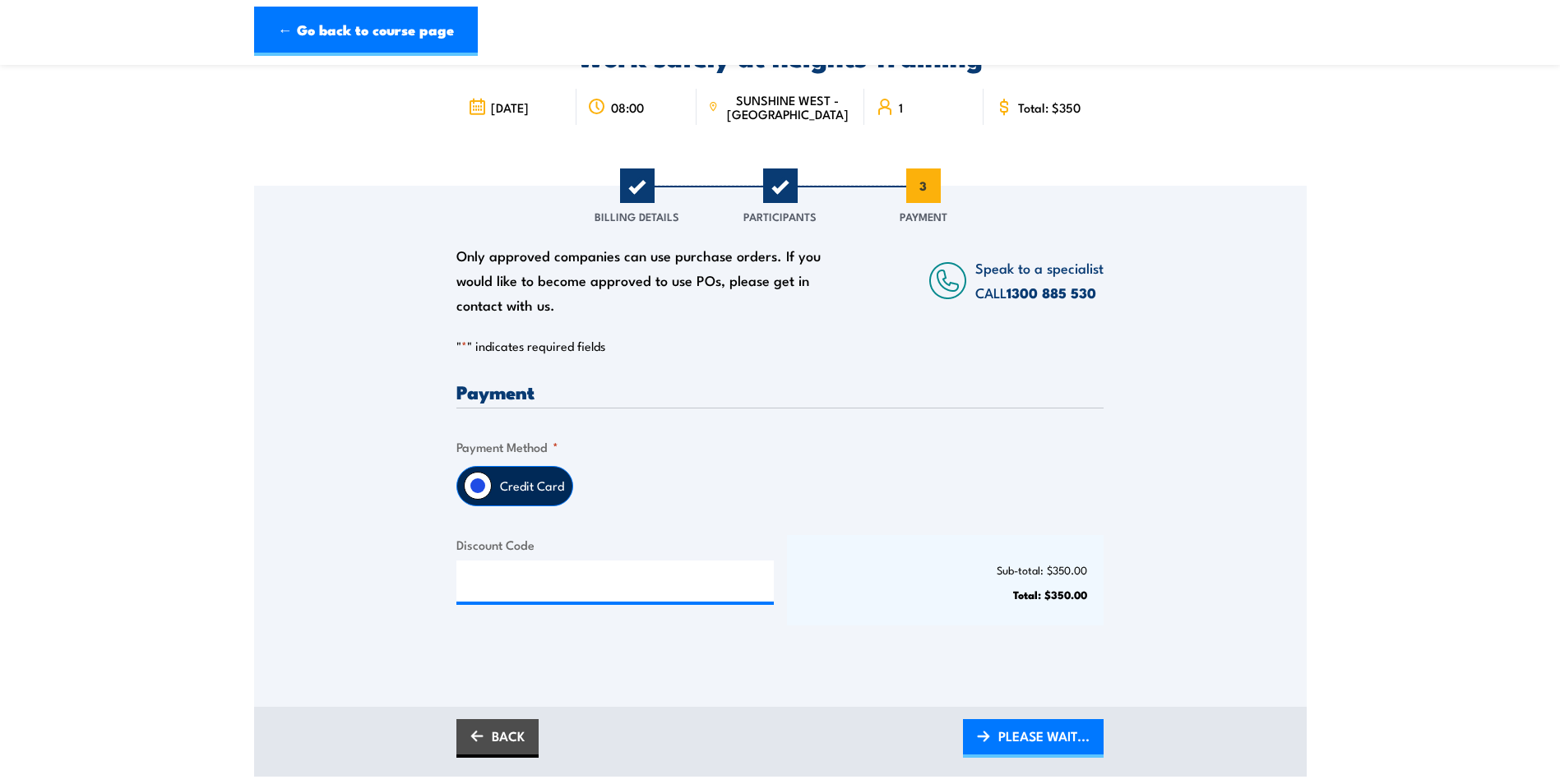
scroll to position [82, 0]
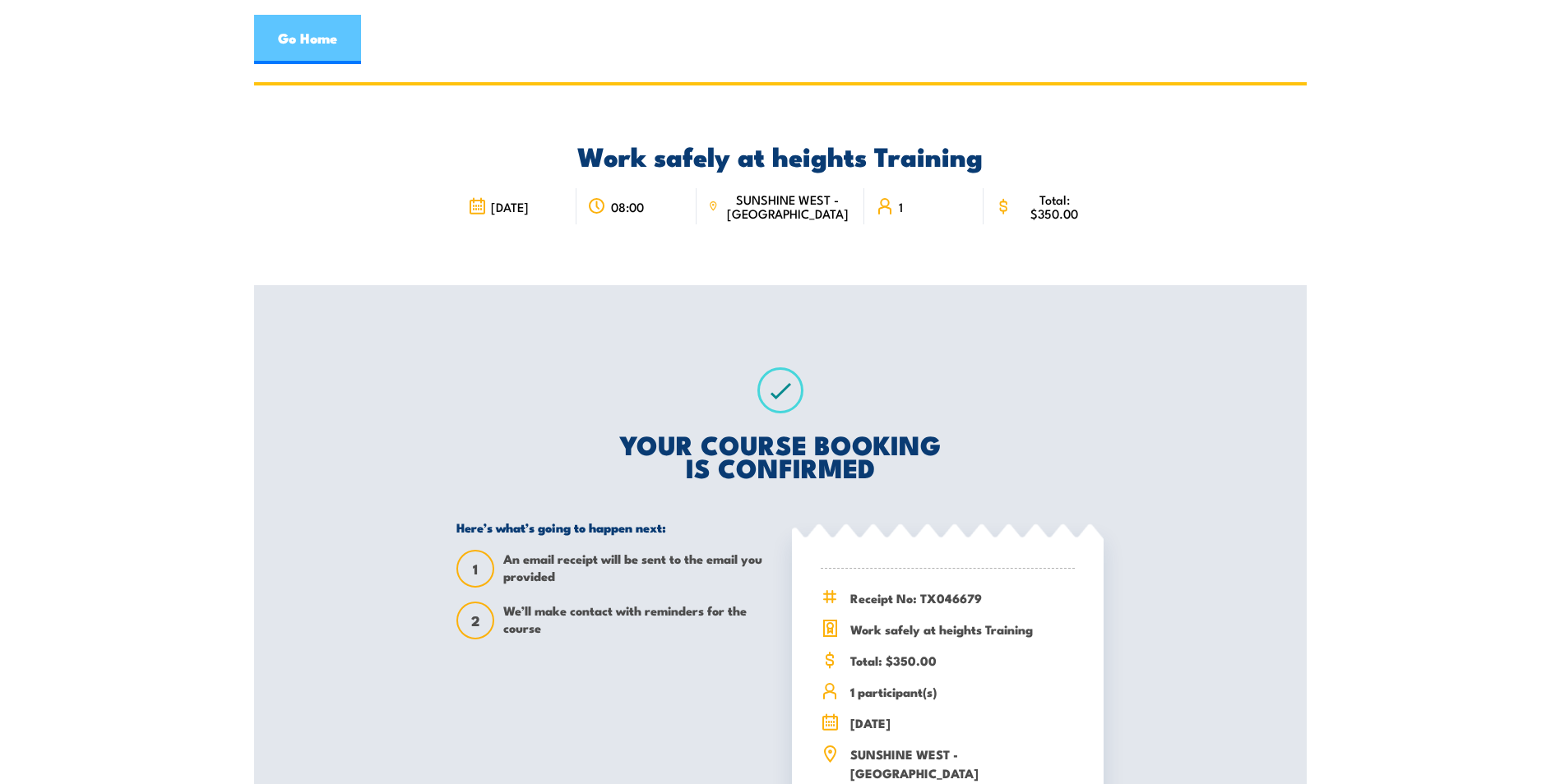
click at [309, 22] on link "Go Home" at bounding box center [308, 39] width 107 height 49
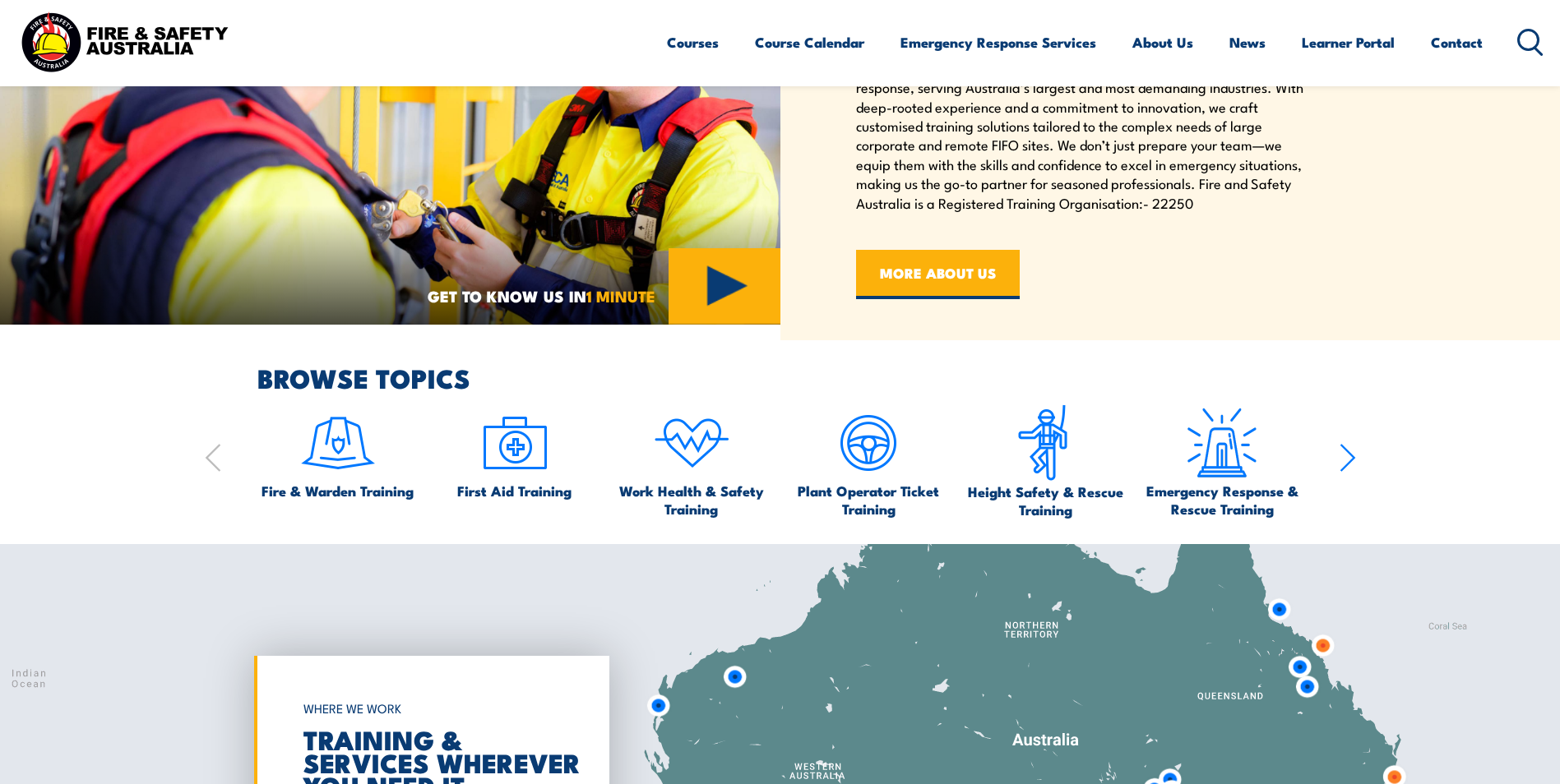
scroll to position [905, 0]
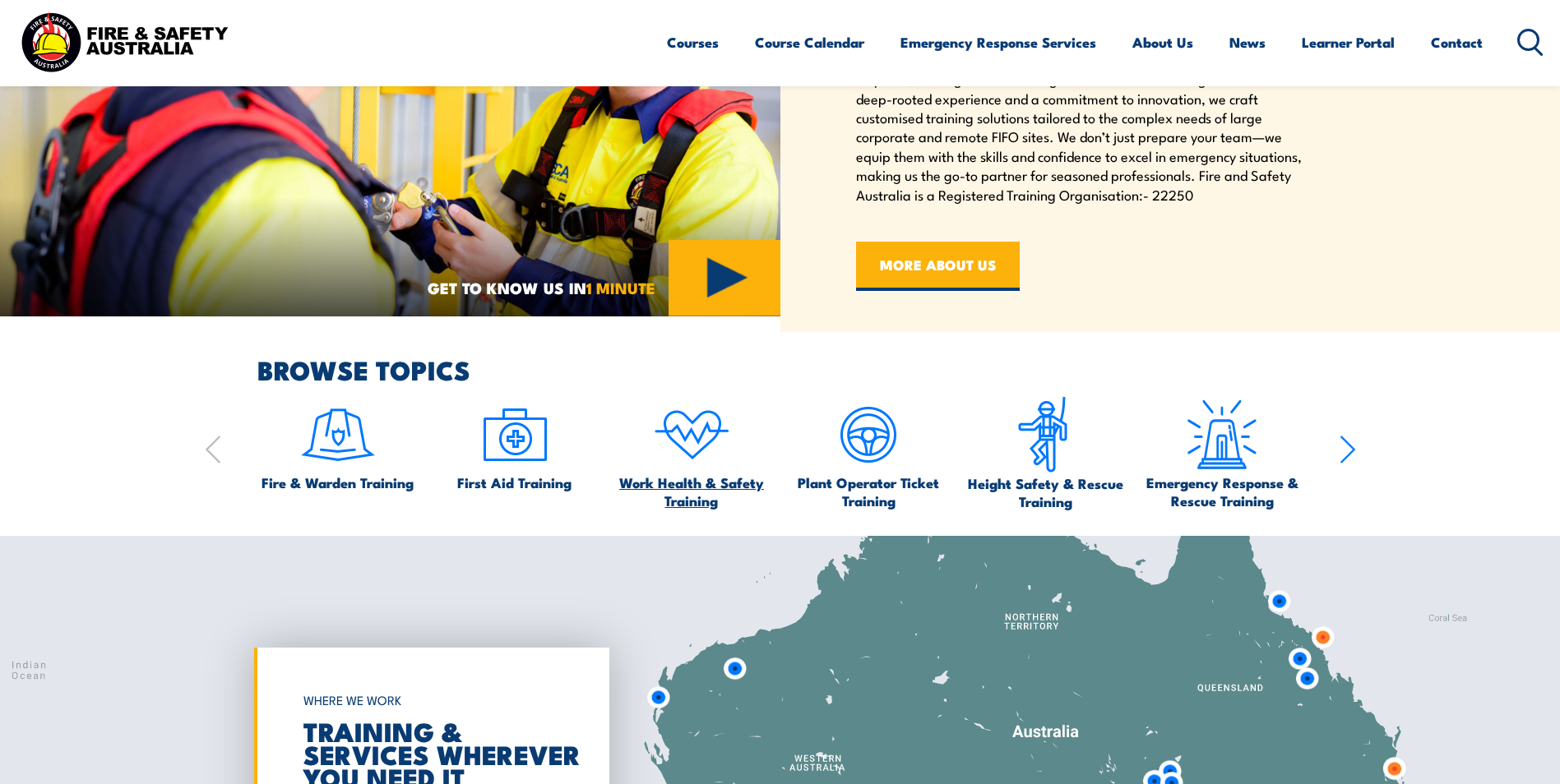
click at [679, 463] on img at bounding box center [691, 435] width 77 height 77
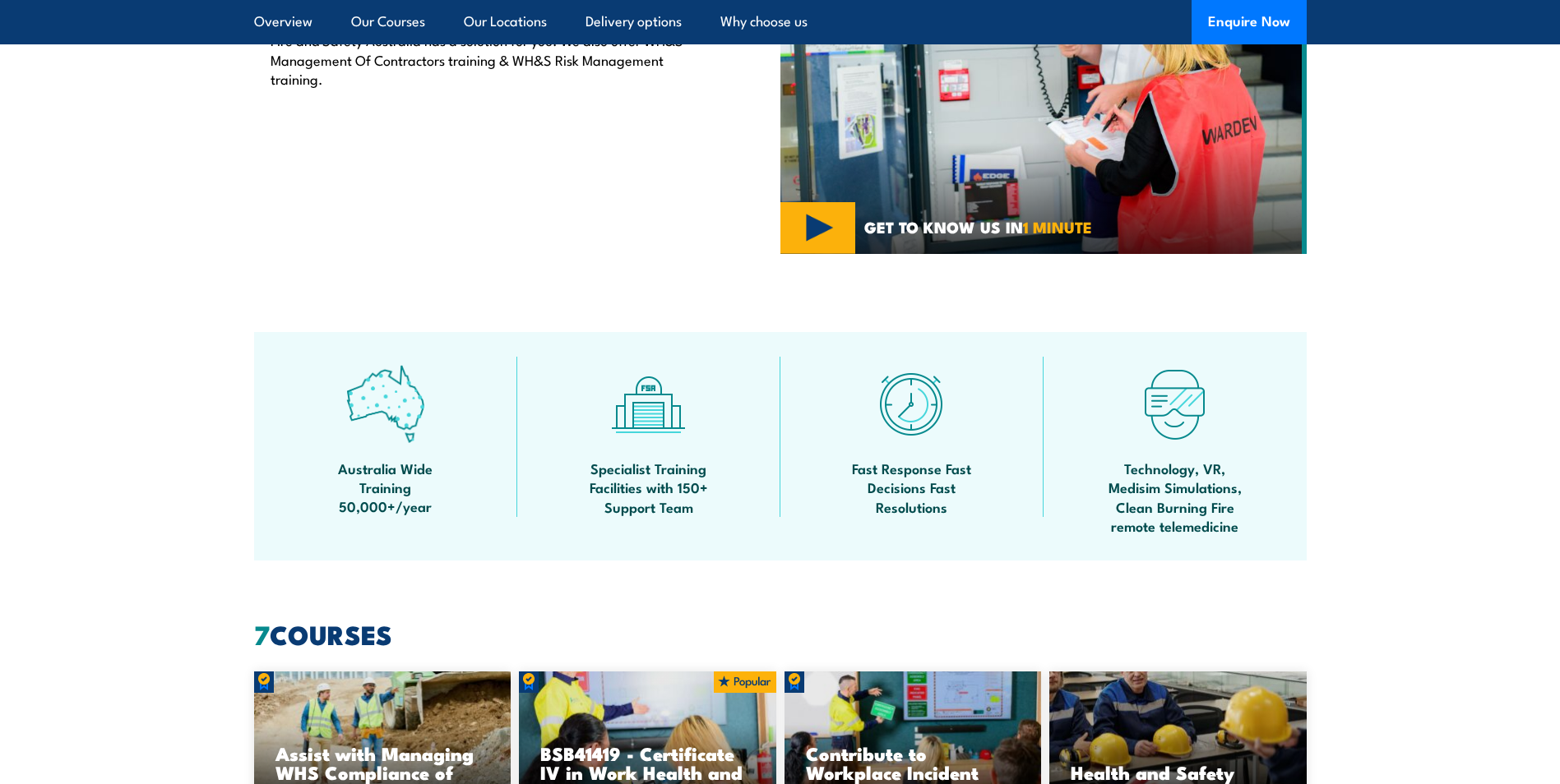
scroll to position [822, 0]
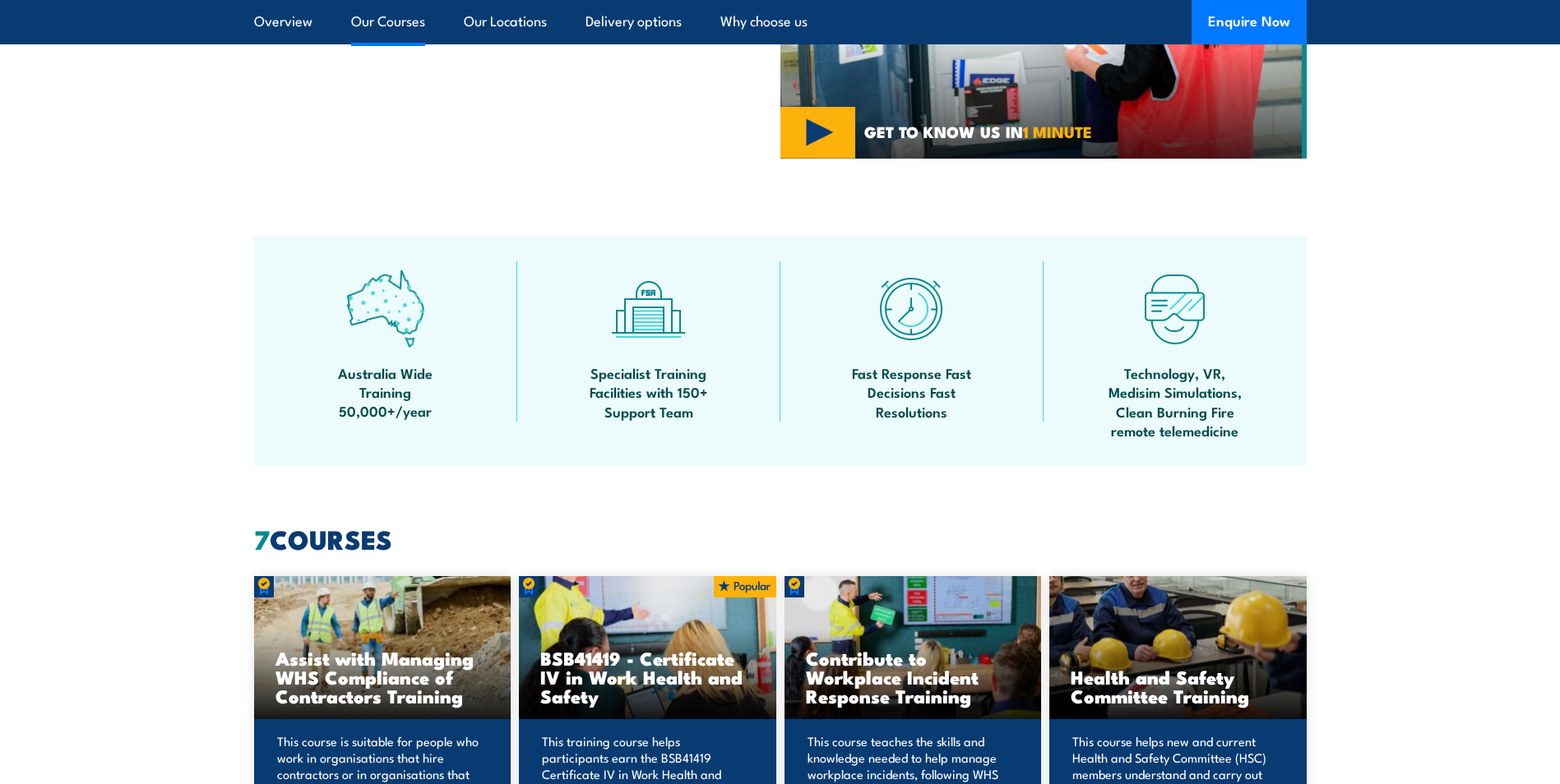
click at [383, 20] on link "Our Courses" at bounding box center [388, 22] width 74 height 43
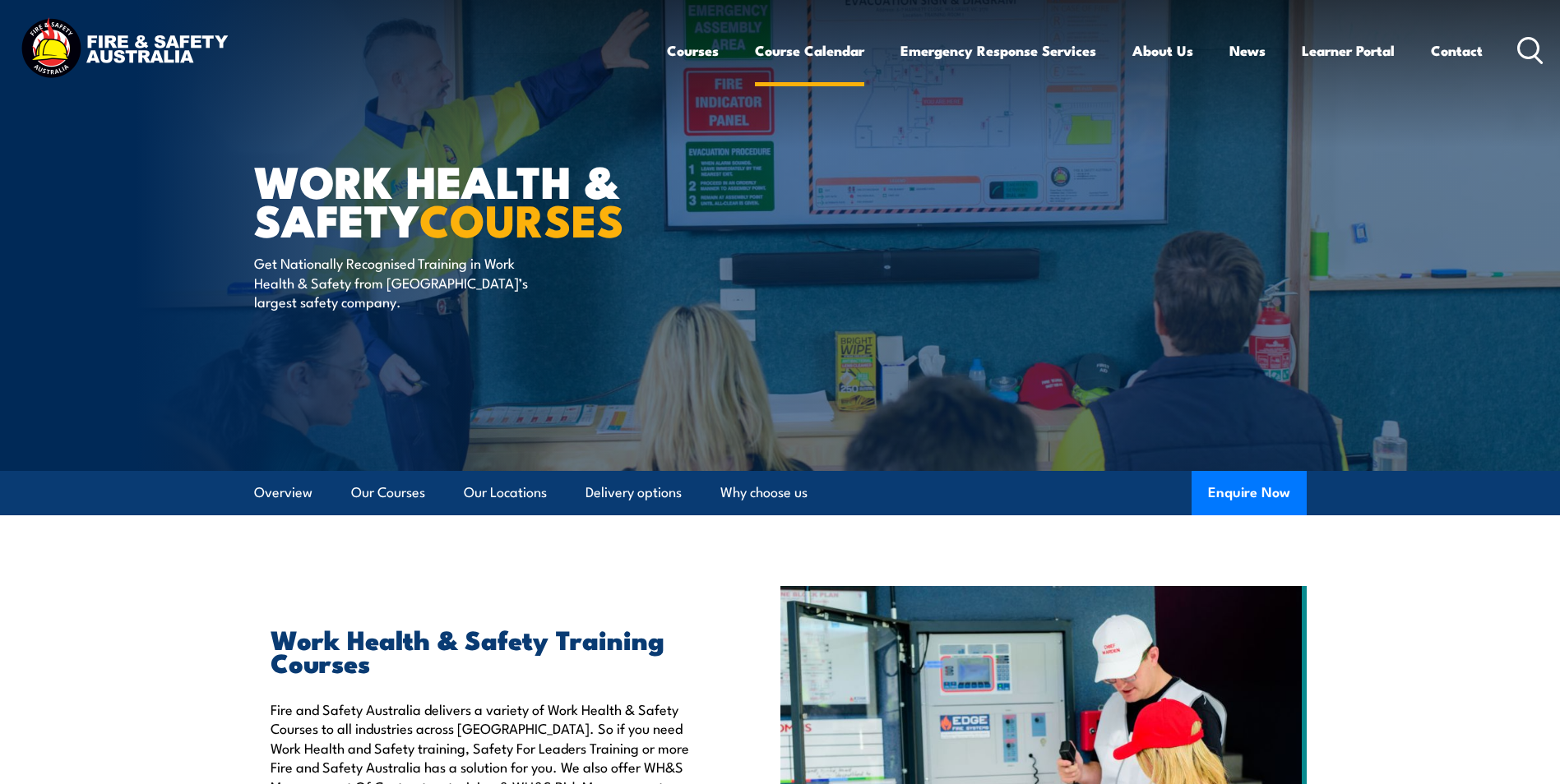
click at [788, 48] on link "Course Calendar" at bounding box center [810, 51] width 110 height 43
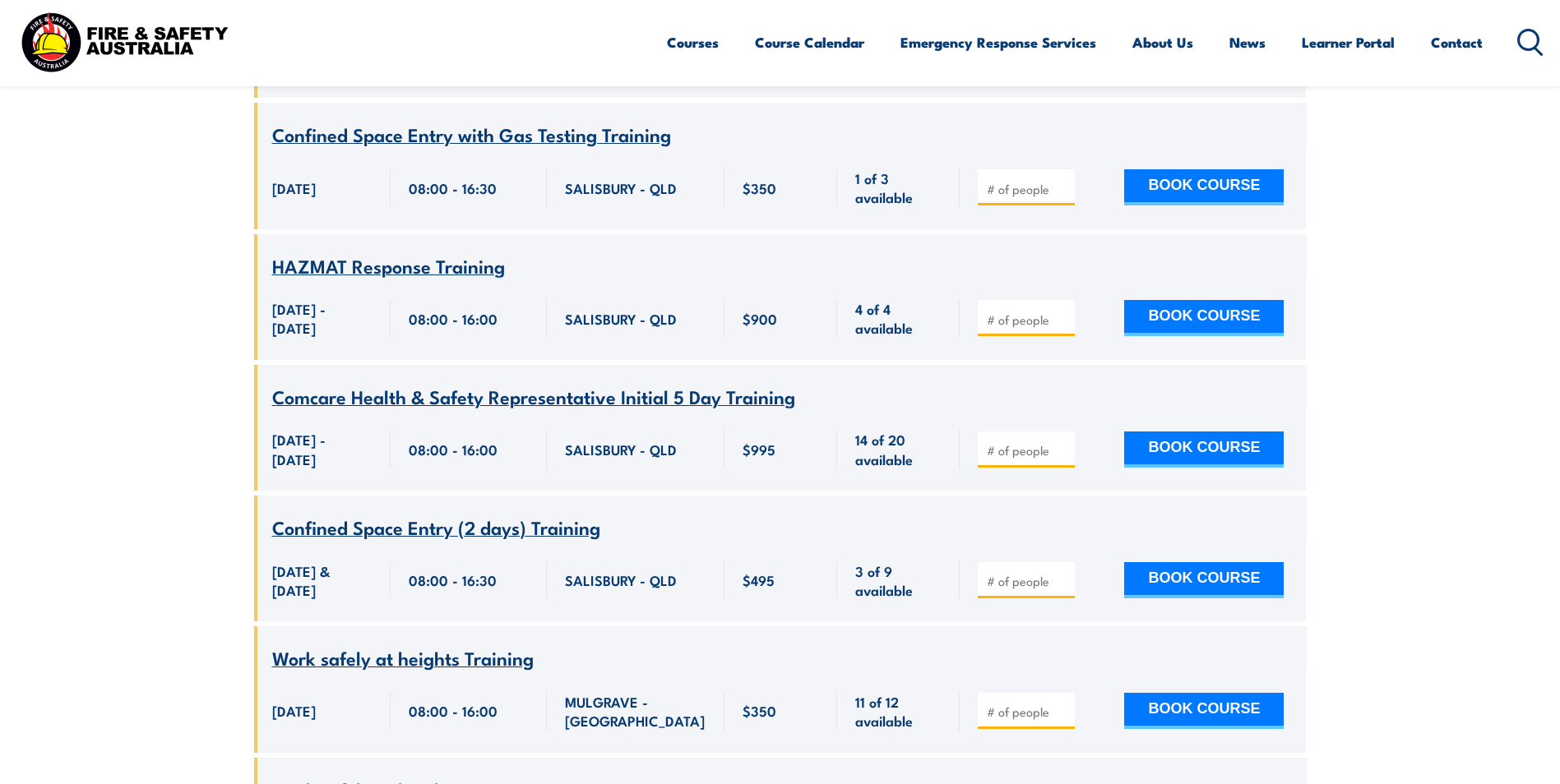
scroll to position [7809, 0]
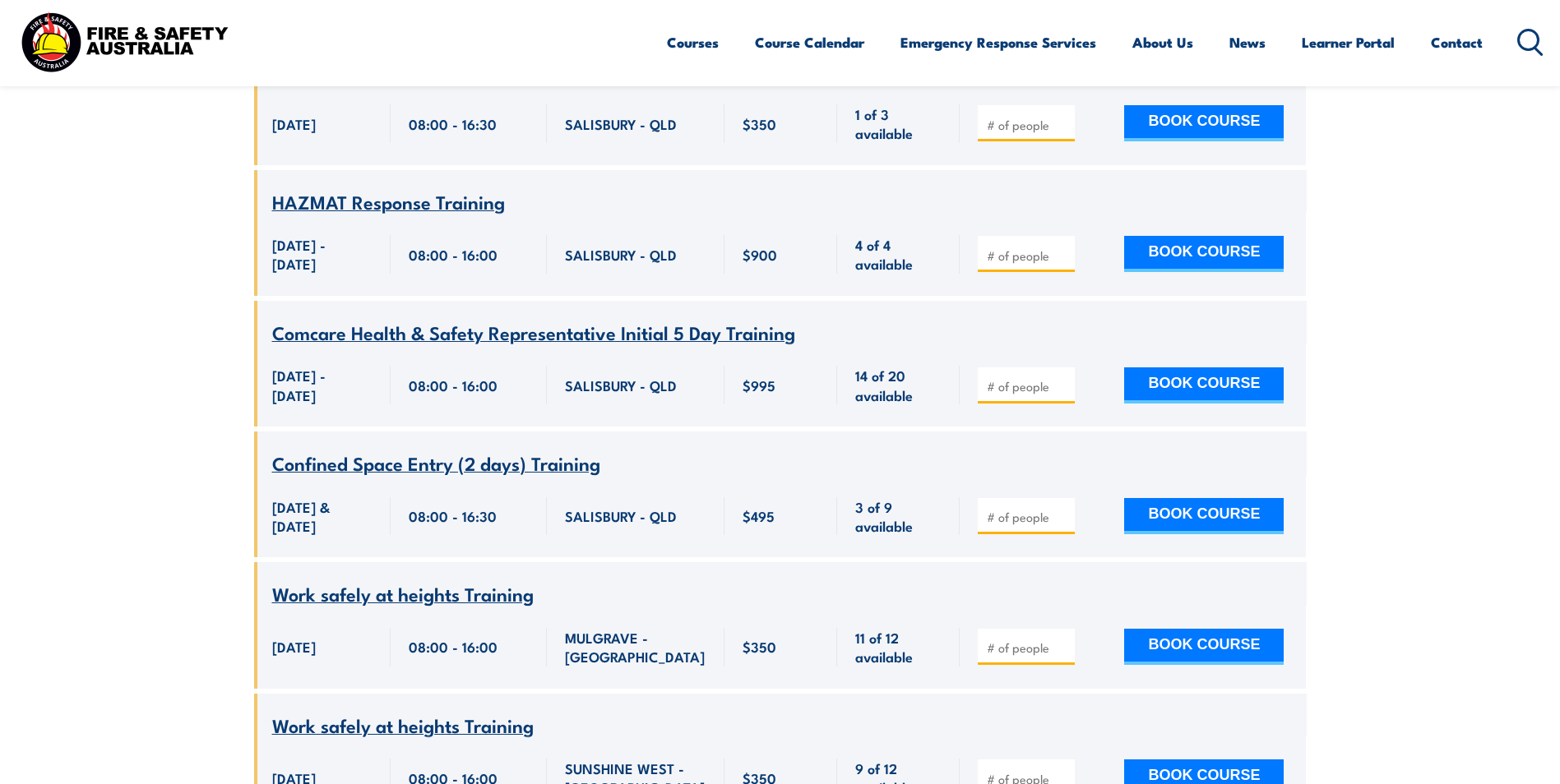
click at [427, 579] on span "Work safely at heights Training" at bounding box center [402, 594] width 261 height 28
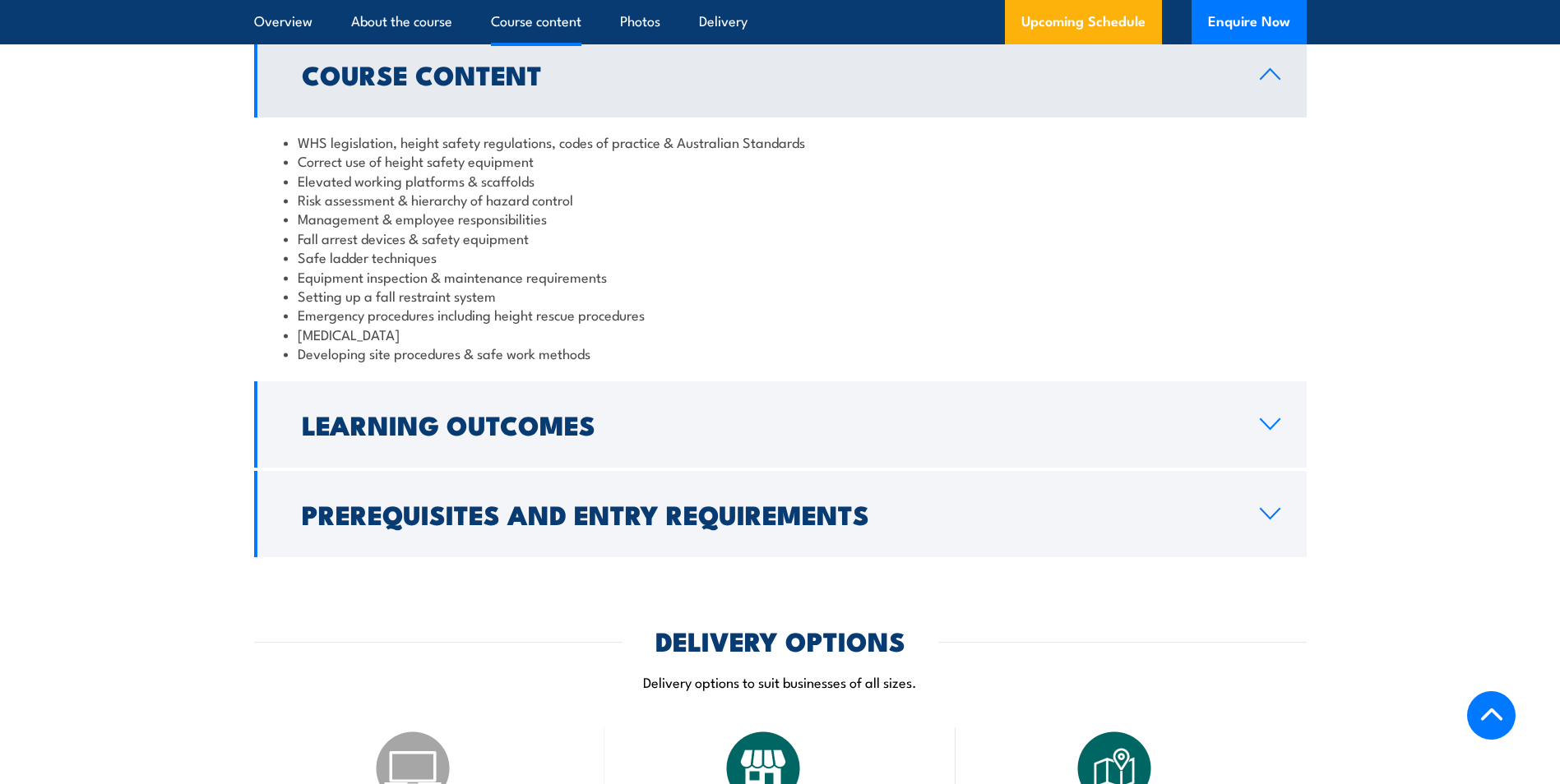
scroll to position [1398, 0]
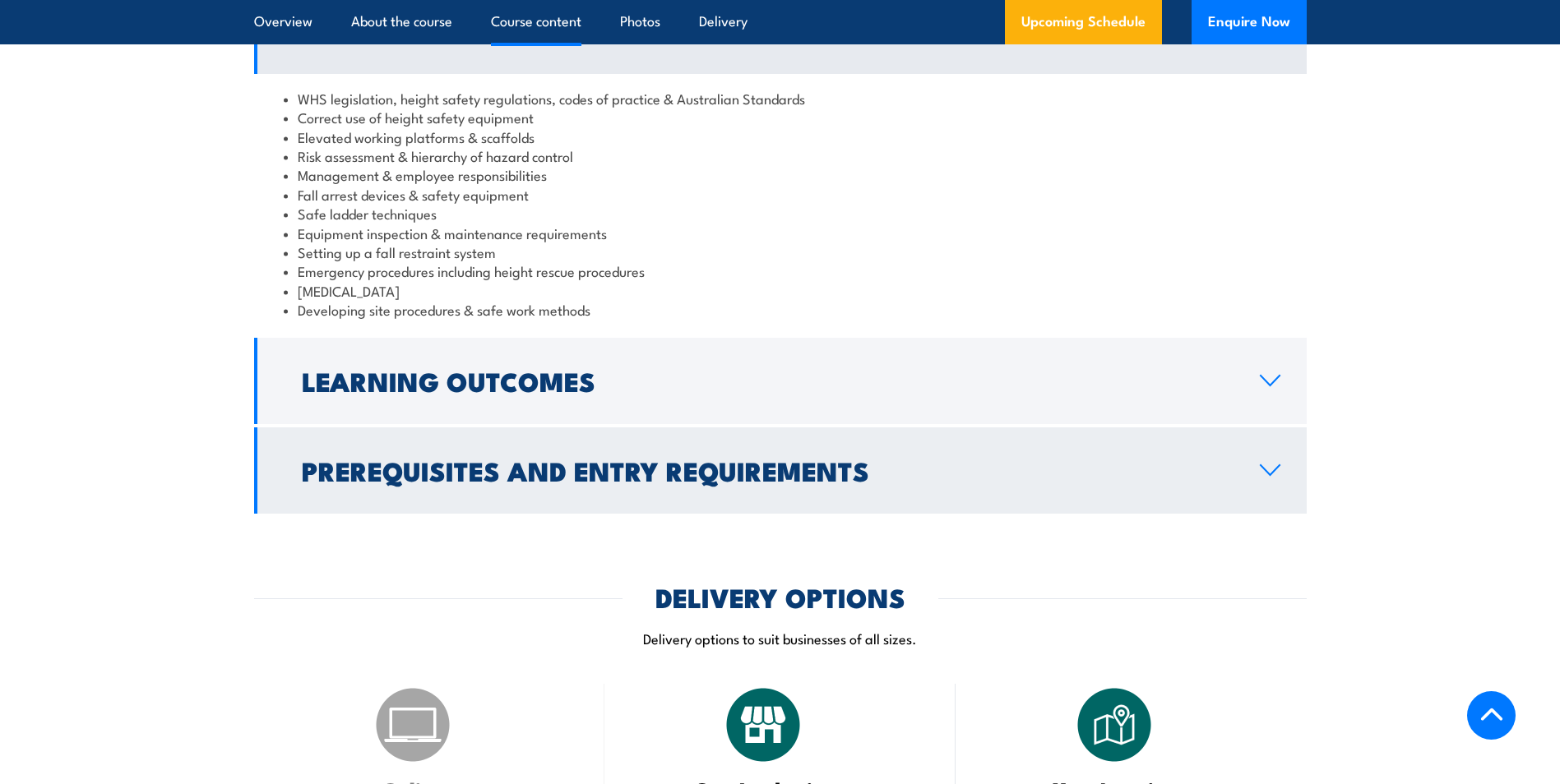
click at [430, 459] on h2 "Prerequisites and Entry Requirements" at bounding box center [768, 471] width 931 height 23
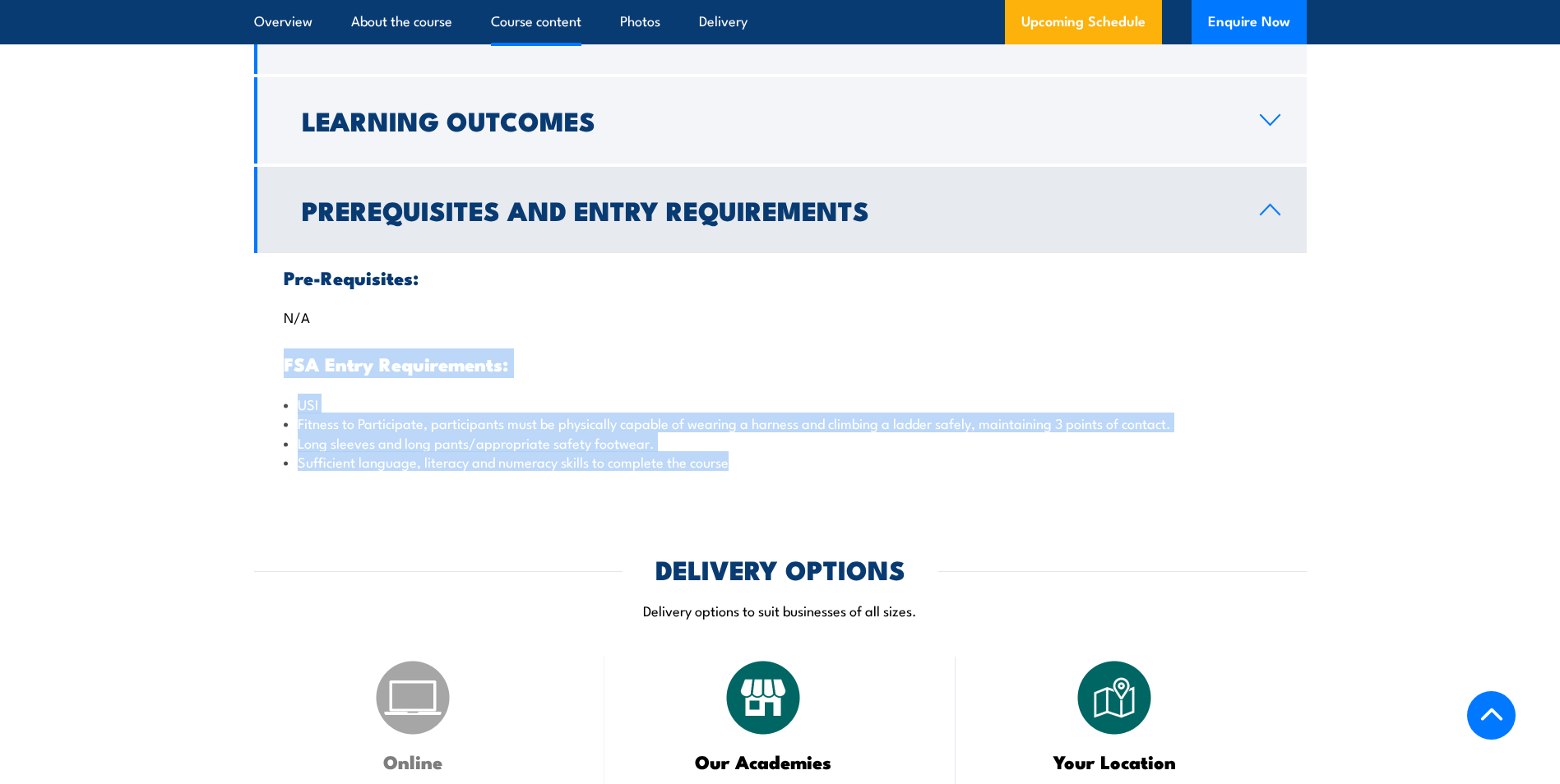
drag, startPoint x: 728, startPoint y: 465, endPoint x: 281, endPoint y: 364, distance: 458.3
click at [281, 364] on div "Pre-Requisites: N/A FSA Entry Requirements: USI Fitness to Participate, partici…" at bounding box center [781, 370] width 1053 height 234
copy div "FSA Entry Requirements: USI Fitness to Participate, participants must be physic…"
